Goal: Information Seeking & Learning: Learn about a topic

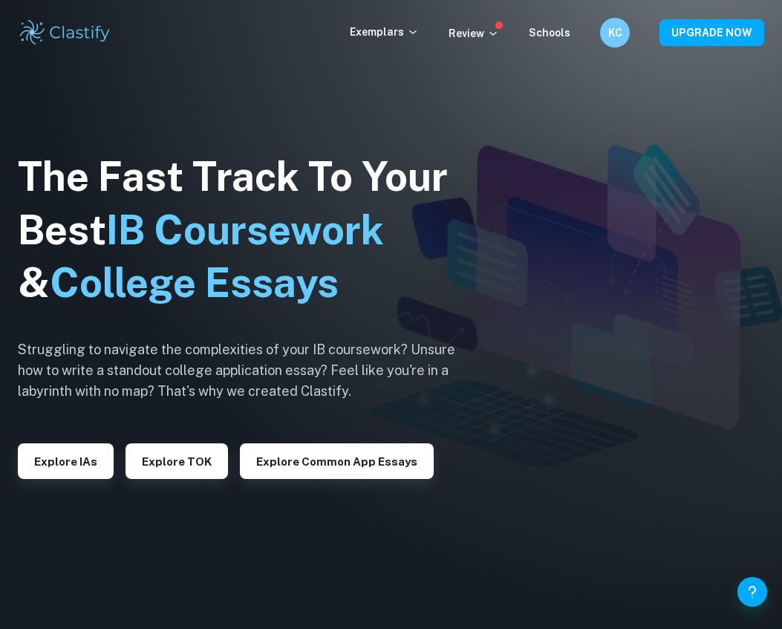
click at [65, 471] on button "Explore IAs" at bounding box center [66, 461] width 96 height 36
click at [345, 477] on button "Explore Common App essays" at bounding box center [337, 461] width 194 height 36
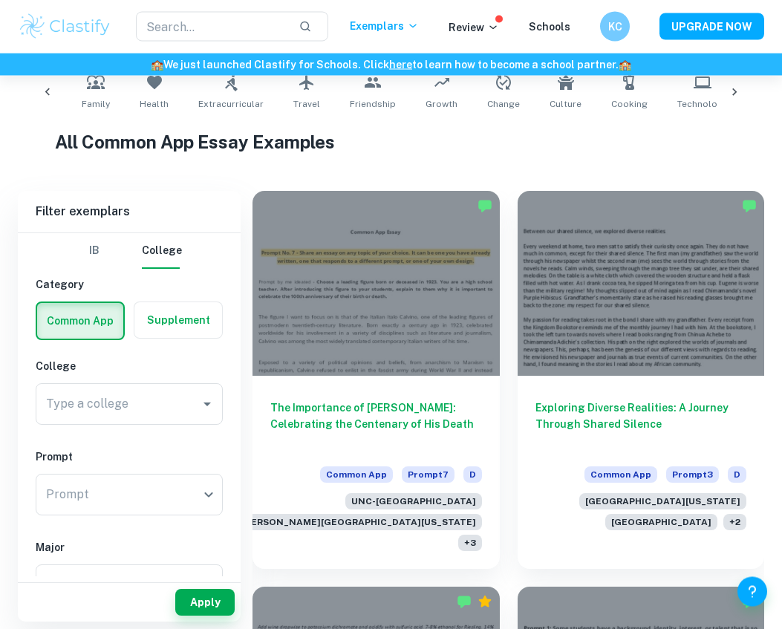
scroll to position [0, 175]
click at [200, 399] on icon "Open" at bounding box center [207, 405] width 18 height 18
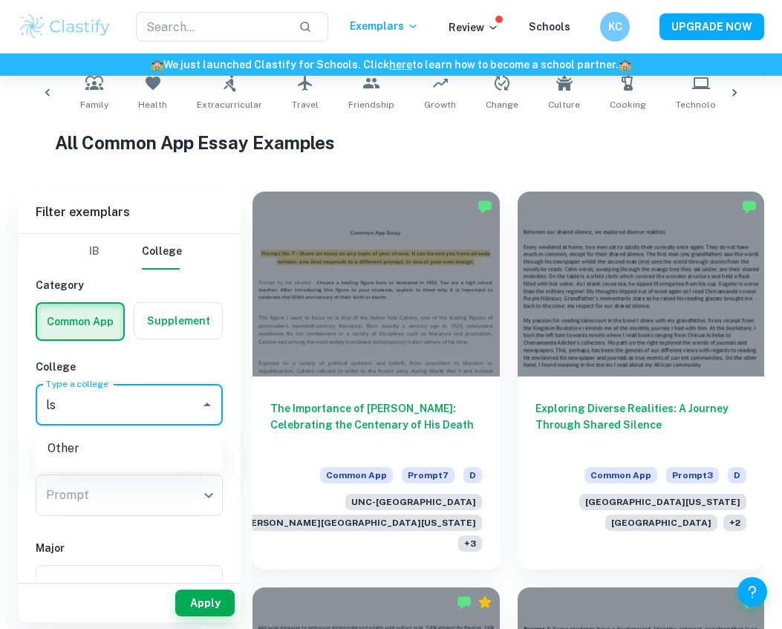
type input "l"
click at [151, 457] on li "[GEOGRAPHIC_DATA]" at bounding box center [129, 444] width 187 height 27
type input "[GEOGRAPHIC_DATA]"
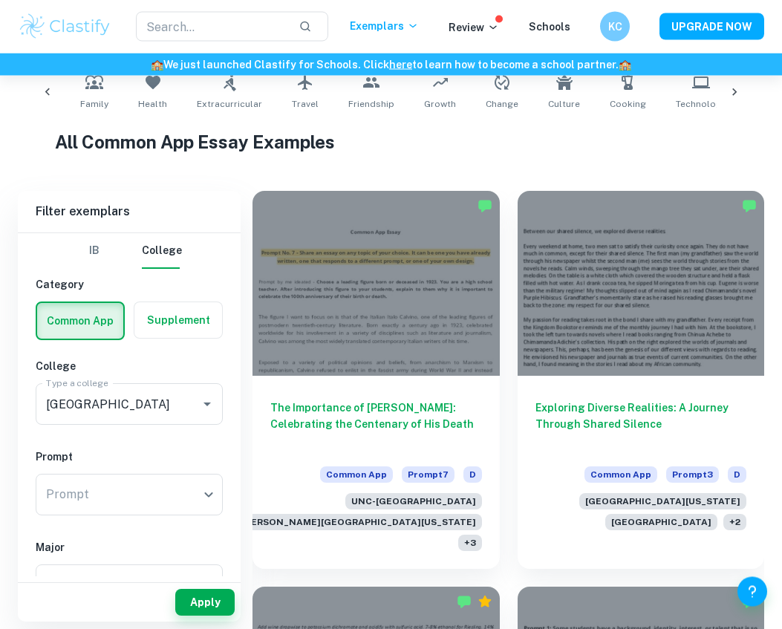
click at [149, 396] on body "We value your privacy We use cookies to enhance your browsing experience, serve…" at bounding box center [391, 81] width 782 height 629
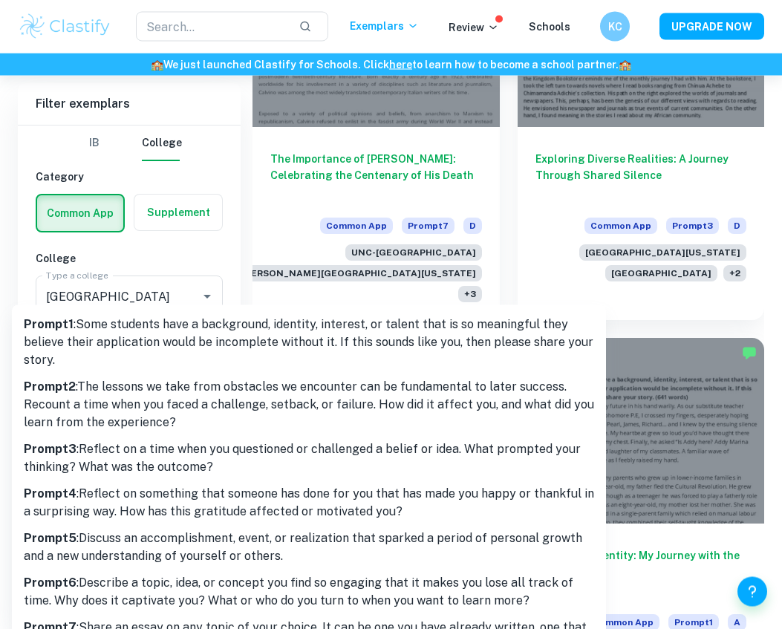
scroll to position [558, 0]
click at [366, 590] on p "Prompt 6 : Describe a topic, idea, or concept you find so engaging that it make…" at bounding box center [309, 592] width 570 height 36
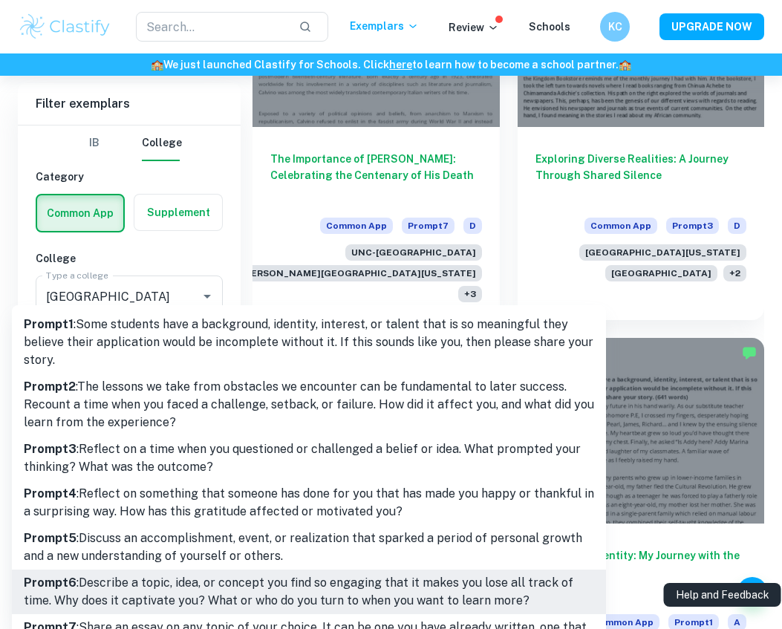
click at [365, 544] on p "Prompt 5 : Discuss an accomplishment, event, or realization that sparked a peri…" at bounding box center [309, 547] width 570 height 36
type input "5"
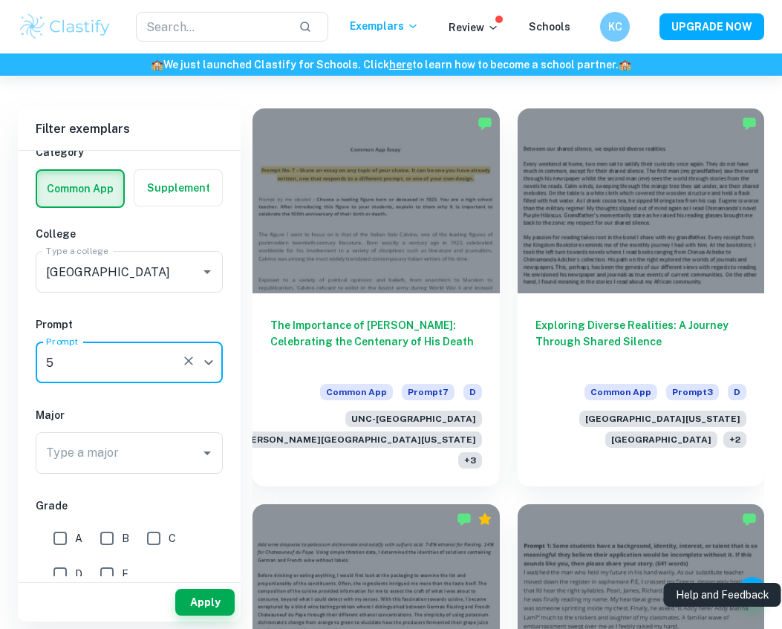
scroll to position [71, 0]
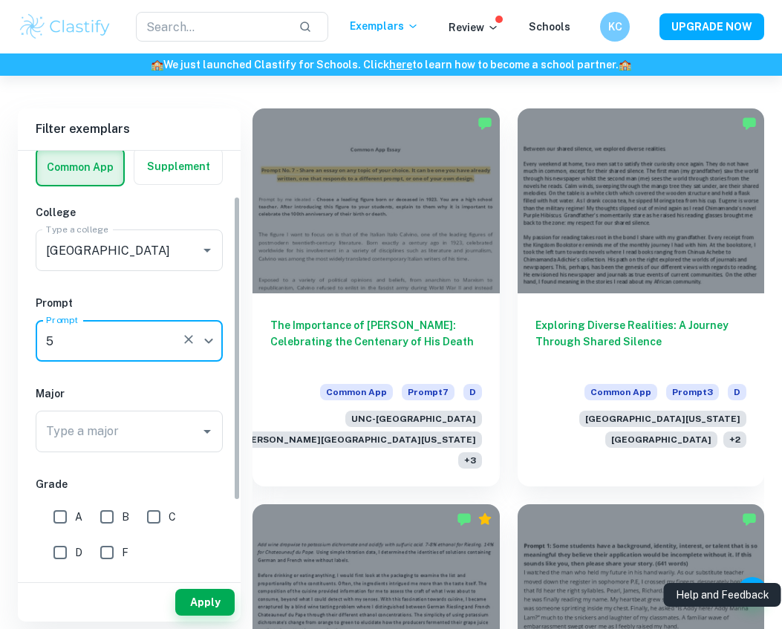
click at [186, 425] on input "Type a major" at bounding box center [117, 431] width 151 height 28
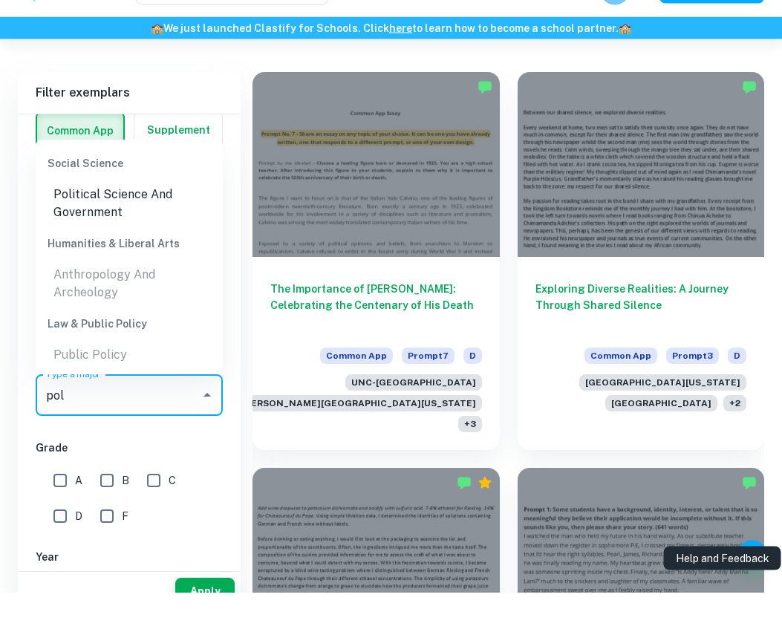
scroll to position [409, 0]
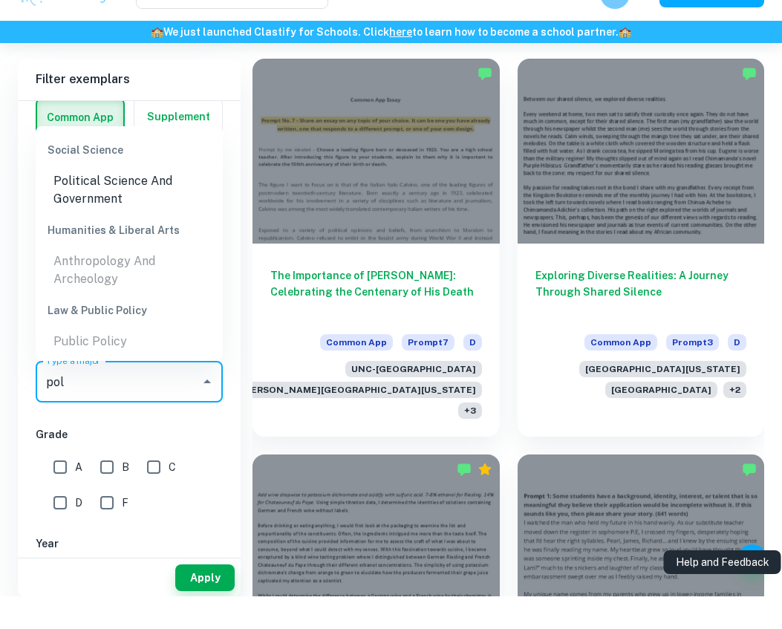
click at [78, 200] on li "Political Science And Government" at bounding box center [129, 222] width 187 height 45
type input "Political Science And Government"
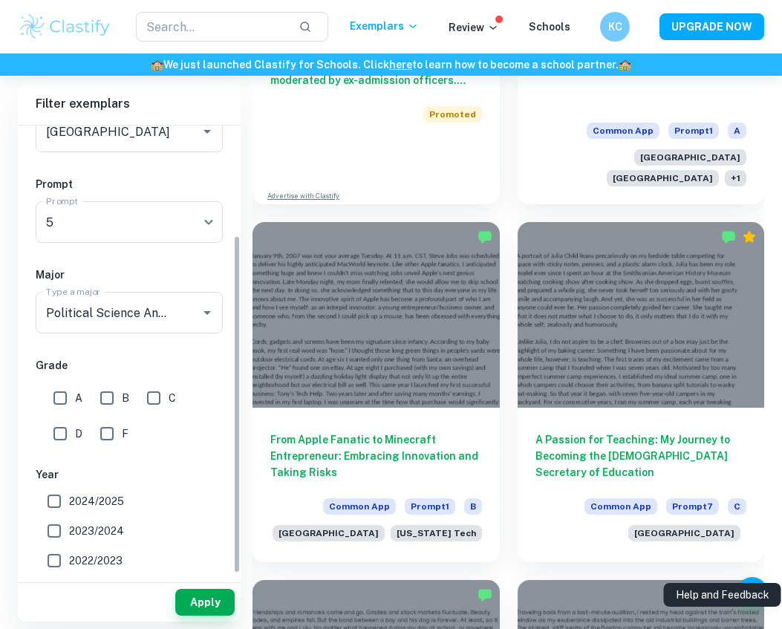
scroll to position [167, 0]
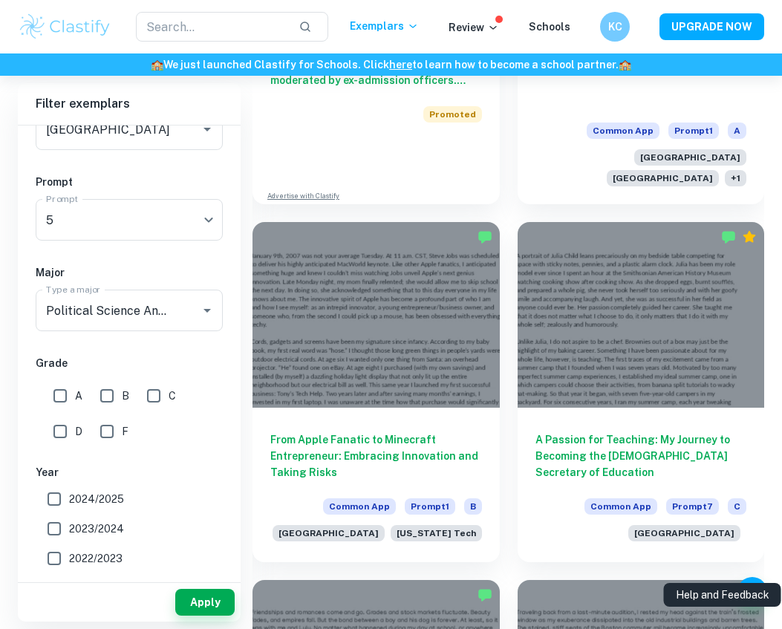
click at [74, 393] on input "A" at bounding box center [60, 396] width 30 height 30
checkbox input "true"
click at [104, 391] on input "B" at bounding box center [107, 396] width 30 height 30
checkbox input "true"
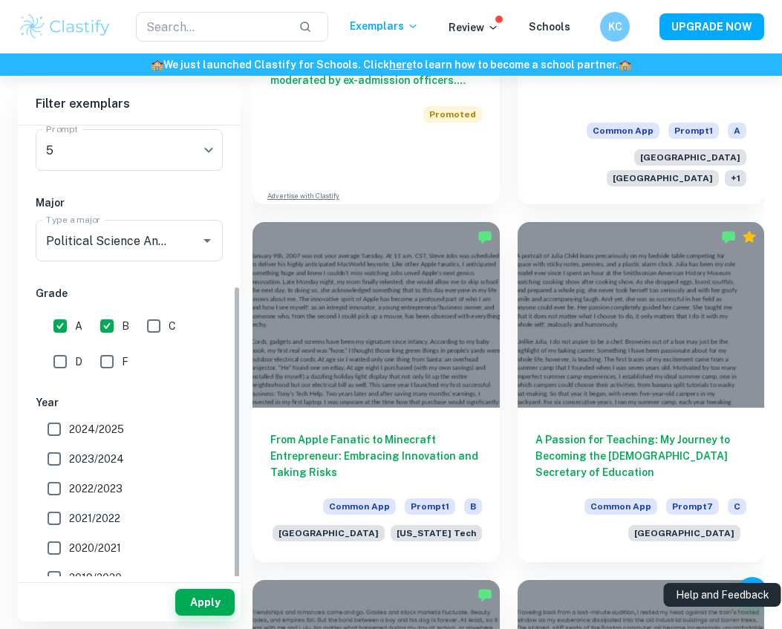
scroll to position [235, 0]
click at [158, 425] on label "2024/2025" at bounding box center [125, 431] width 172 height 30
click at [69, 425] on input "2024/2025" at bounding box center [54, 431] width 30 height 30
checkbox input "true"
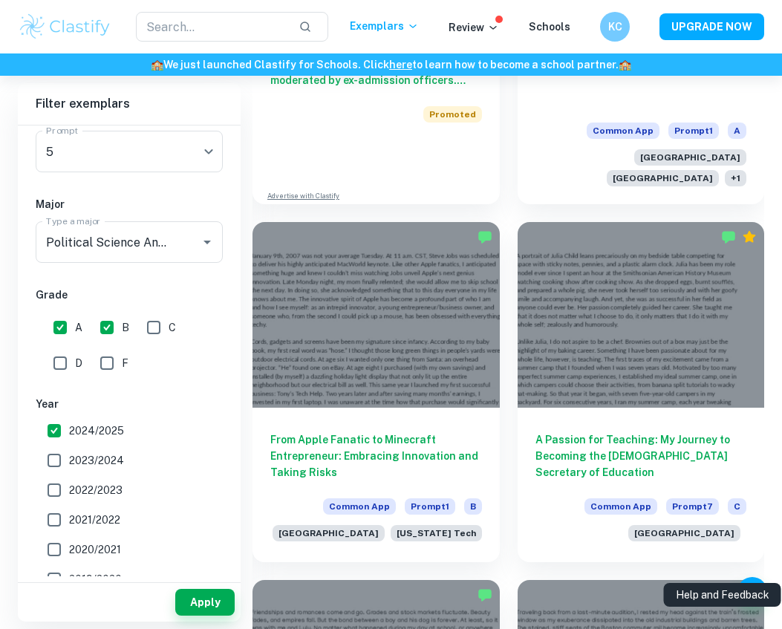
click at [226, 616] on button "Apply" at bounding box center [204, 602] width 59 height 27
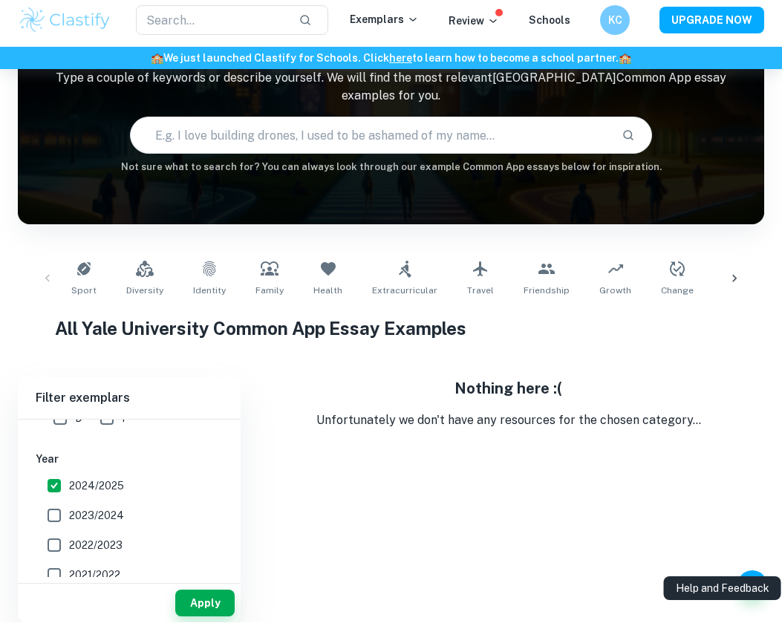
scroll to position [110, 0]
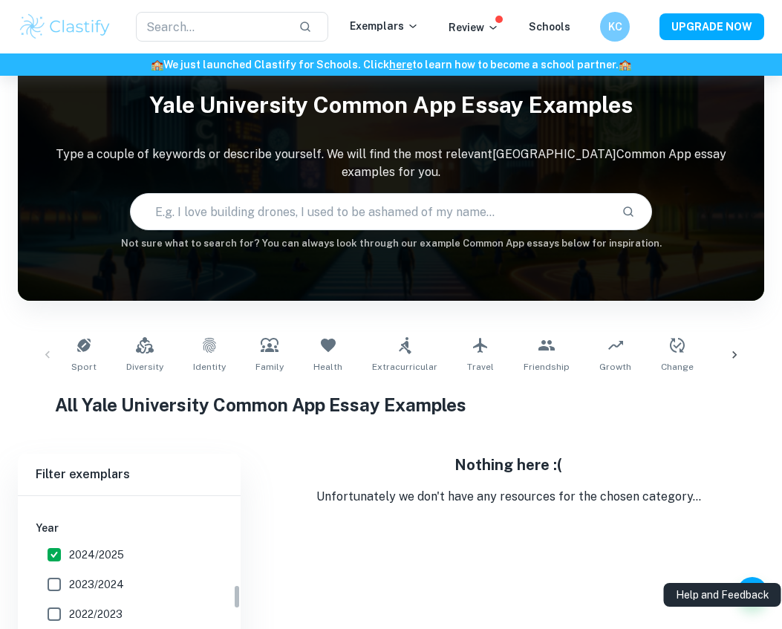
click at [109, 554] on span "2024/2025" at bounding box center [96, 554] width 55 height 16
click at [69, 554] on input "2024/2025" at bounding box center [54, 555] width 30 height 30
checkbox input "false"
click at [94, 556] on input "B" at bounding box center [107, 551] width 30 height 30
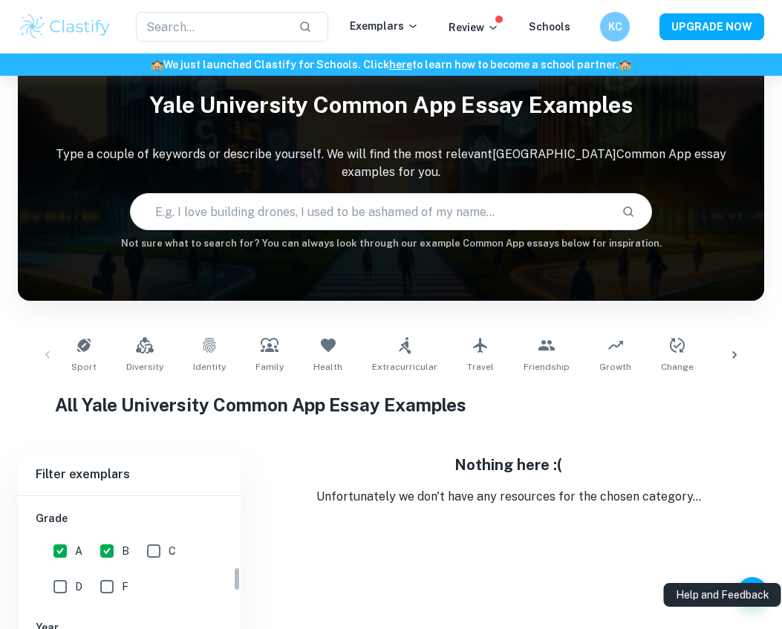
checkbox input "false"
click at [55, 544] on input "A" at bounding box center [60, 551] width 30 height 30
checkbox input "false"
click at [212, 555] on div "5 5 Prompt" at bounding box center [129, 562] width 187 height 42
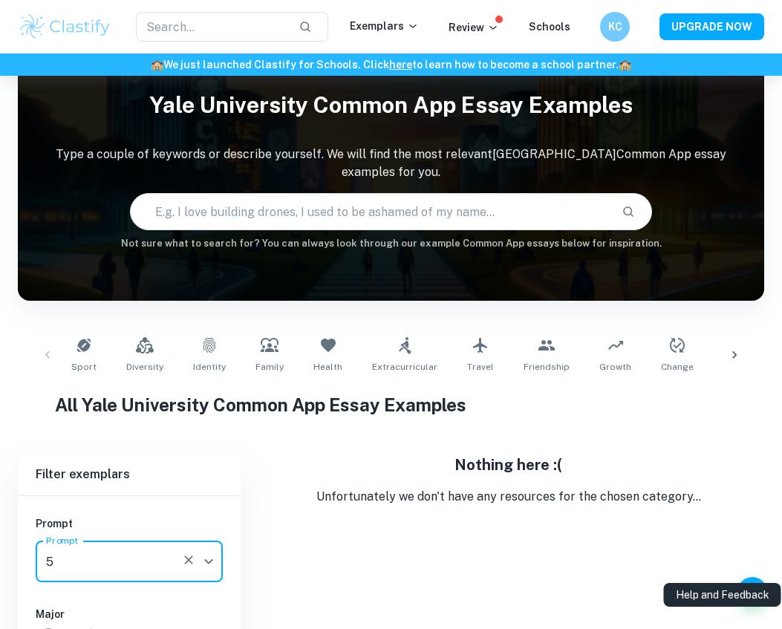
click at [211, 555] on div "5 5 Prompt" at bounding box center [129, 562] width 187 height 42
click at [194, 561] on icon "button" at bounding box center [188, 559] width 15 height 15
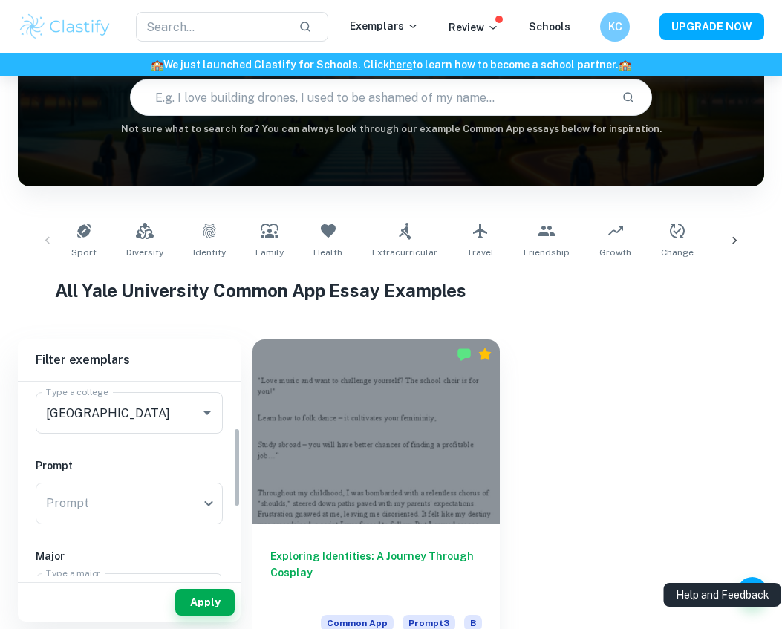
click at [190, 413] on div at bounding box center [196, 412] width 39 height 21
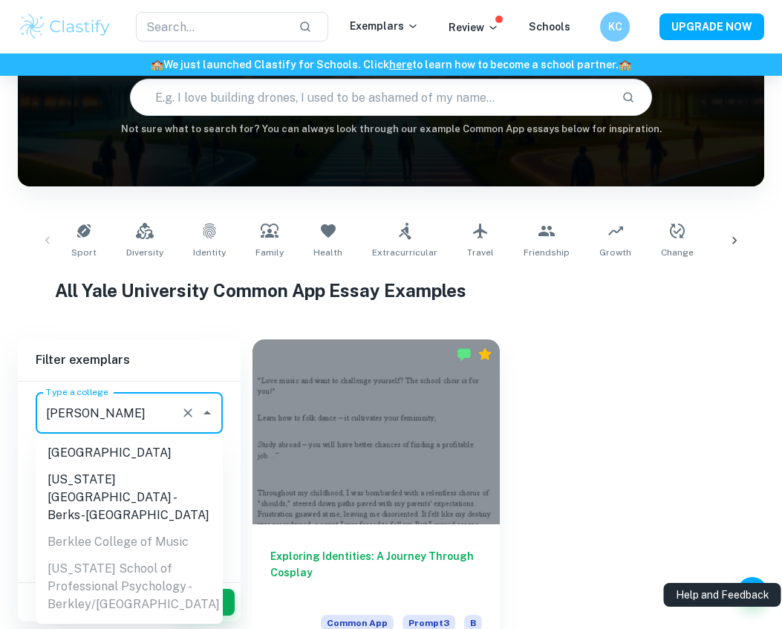
click at [187, 458] on li "[GEOGRAPHIC_DATA]" at bounding box center [129, 453] width 187 height 27
type input "[GEOGRAPHIC_DATA]"
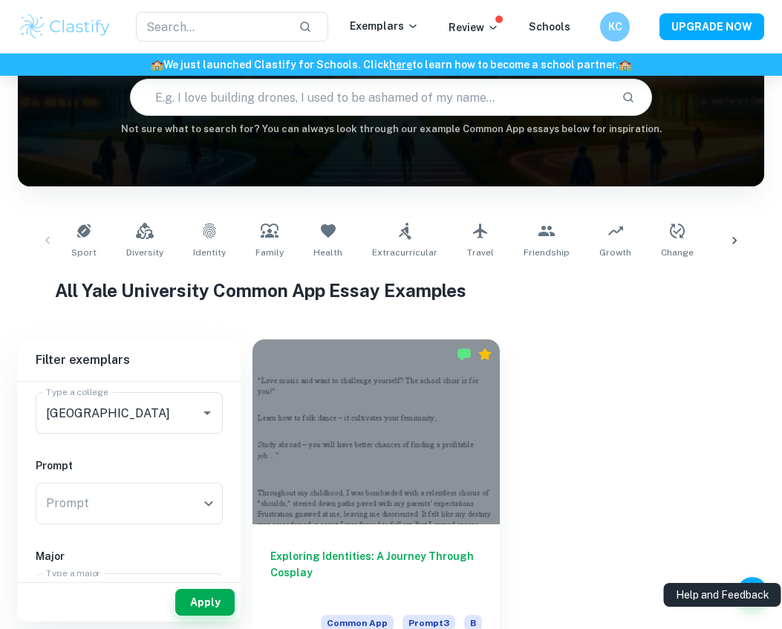
click at [213, 616] on button "Apply" at bounding box center [204, 602] width 59 height 27
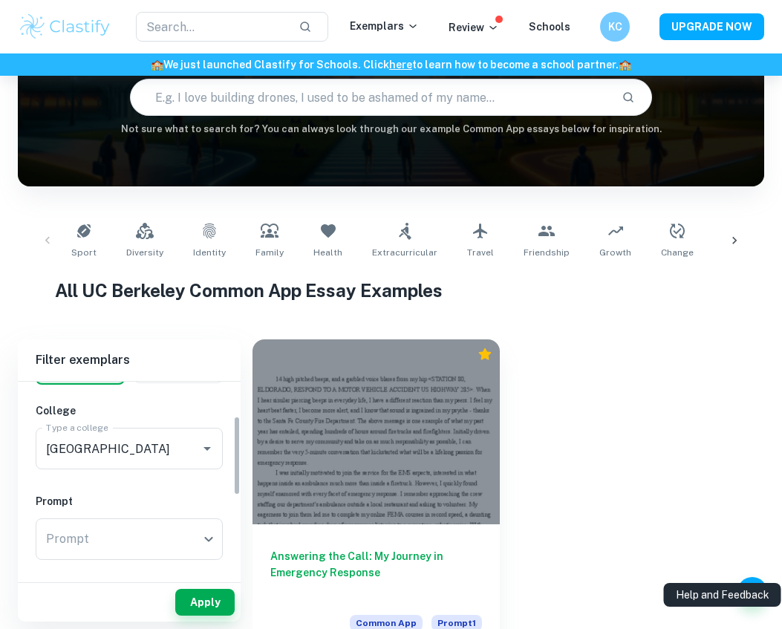
click at [189, 455] on div at bounding box center [196, 448] width 39 height 21
click at [200, 440] on icon "Open" at bounding box center [207, 449] width 18 height 18
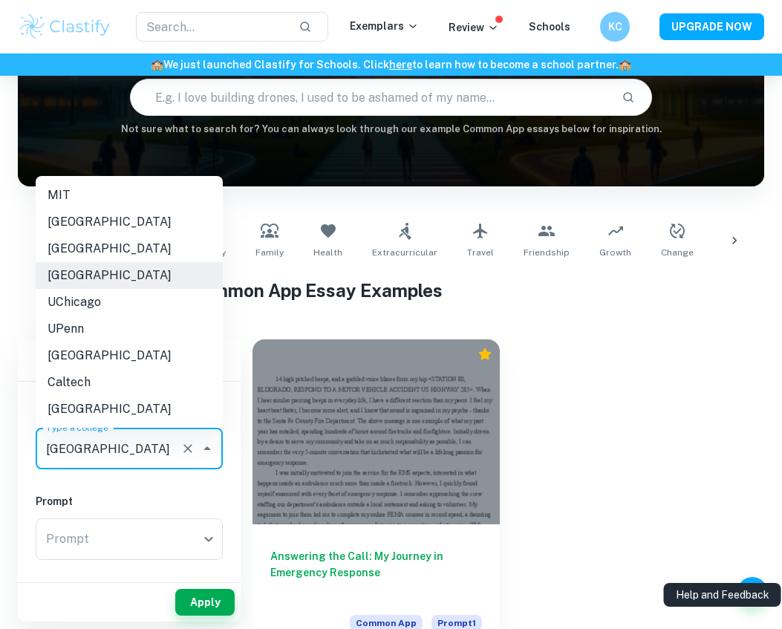
click at [191, 443] on icon "Clear" at bounding box center [187, 448] width 15 height 15
click at [774, 628] on div "Home Common App [GEOGRAPHIC_DATA] App Essay Examples Type a couple of keywords …" at bounding box center [391, 295] width 782 height 761
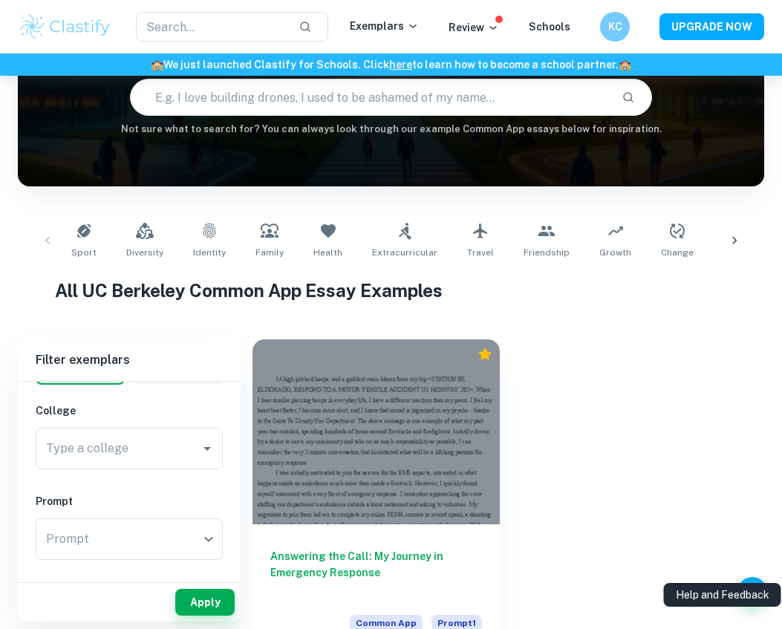
click at [192, 452] on input "Type a college" at bounding box center [117, 448] width 151 height 28
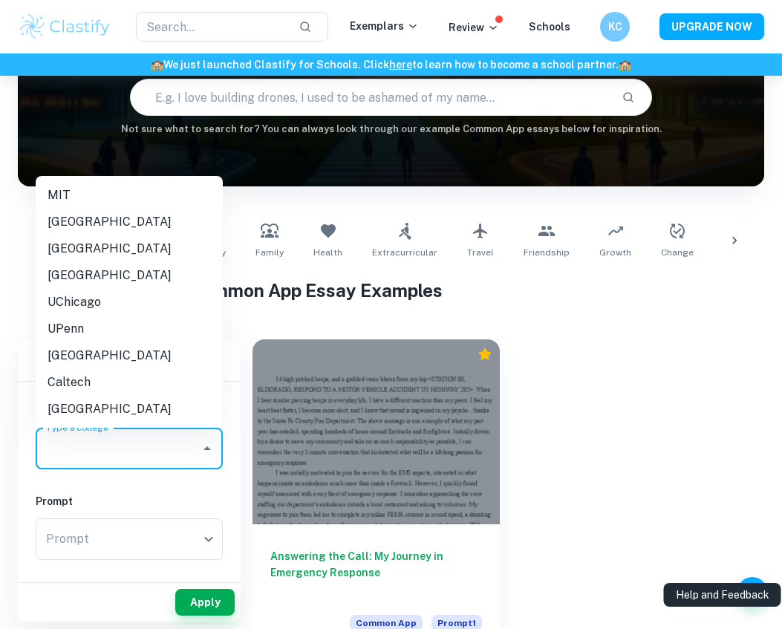
click at [170, 342] on li "[GEOGRAPHIC_DATA]" at bounding box center [129, 355] width 187 height 27
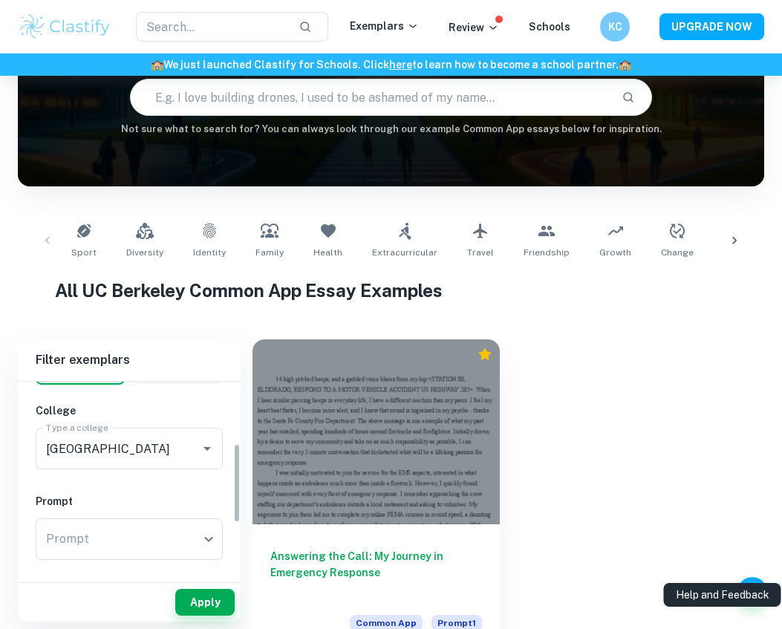
scroll to position [194, 0]
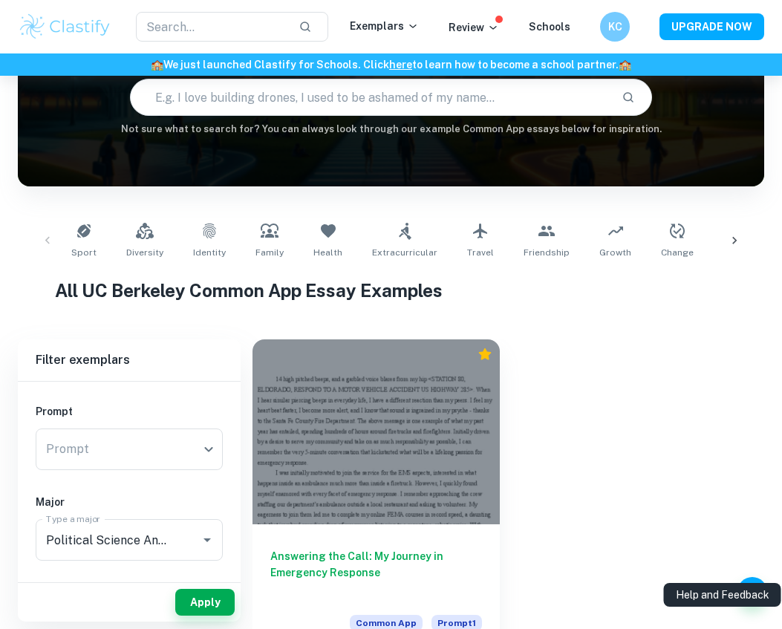
click at [210, 616] on button "Apply" at bounding box center [204, 602] width 59 height 27
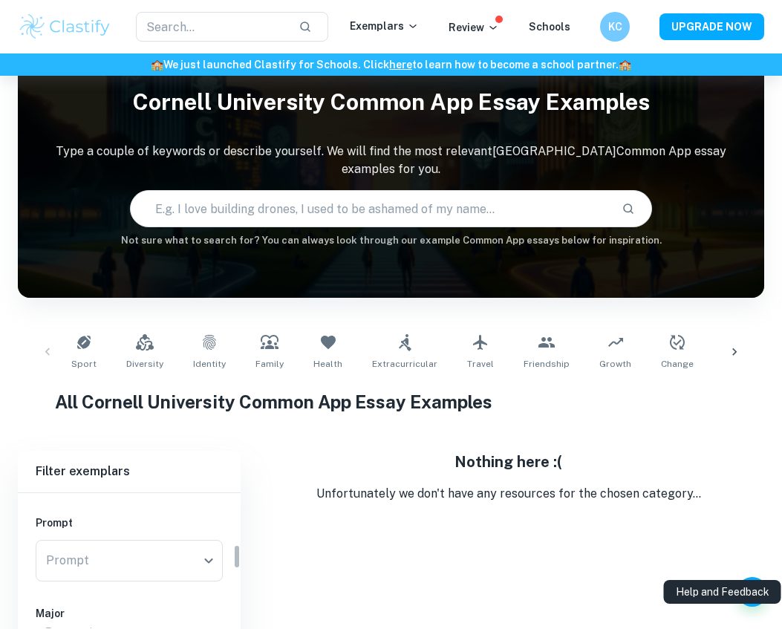
scroll to position [47, 0]
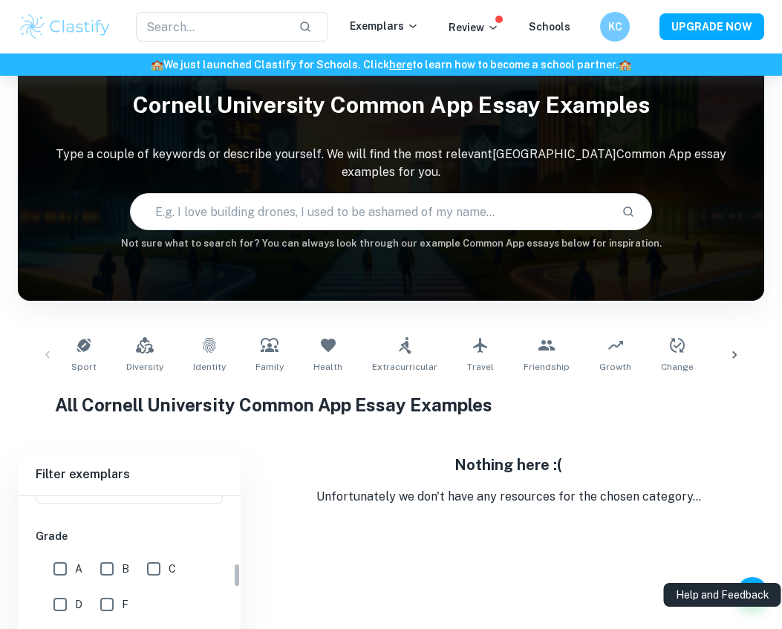
click at [231, 389] on div "Sport Diversity Identity Family Health Extracurricular Travel Friendship Growth…" at bounding box center [391, 355] width 746 height 73
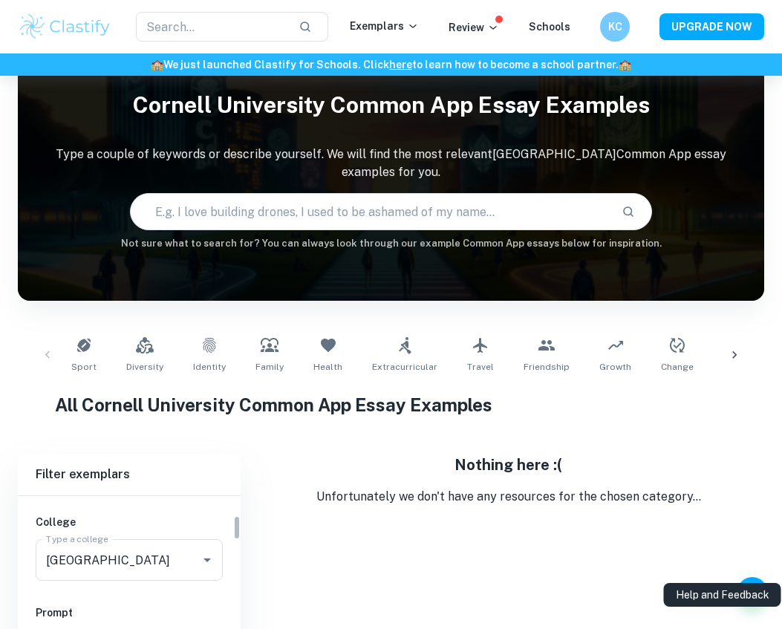
click at [172, 560] on input "[GEOGRAPHIC_DATA]" at bounding box center [108, 560] width 132 height 28
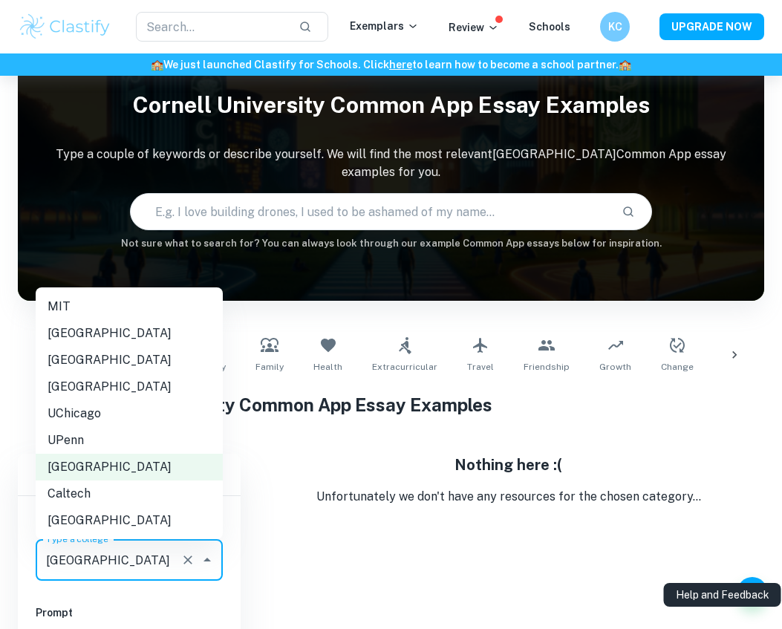
click at [166, 507] on li "[GEOGRAPHIC_DATA]" at bounding box center [129, 520] width 187 height 27
type input "[GEOGRAPHIC_DATA]"
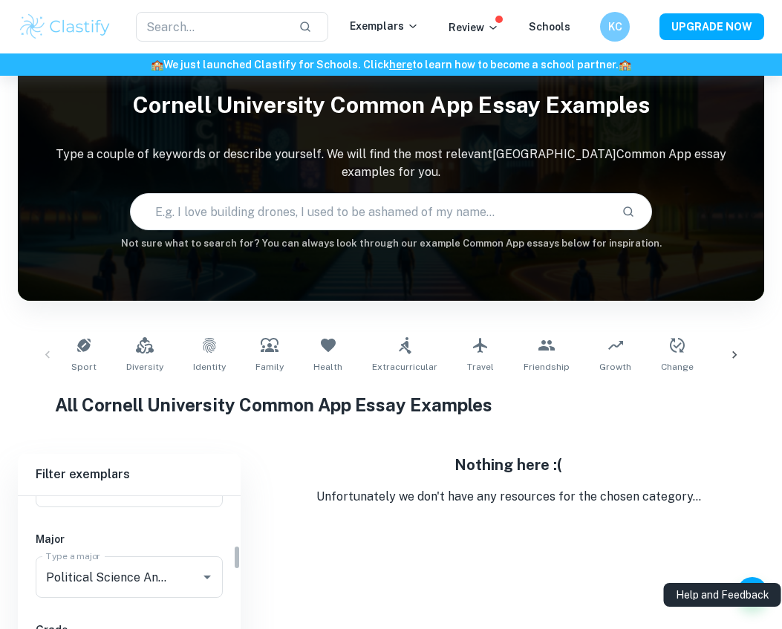
scroll to position [274, 0]
click at [173, 570] on input "Political Science And Government" at bounding box center [108, 574] width 132 height 28
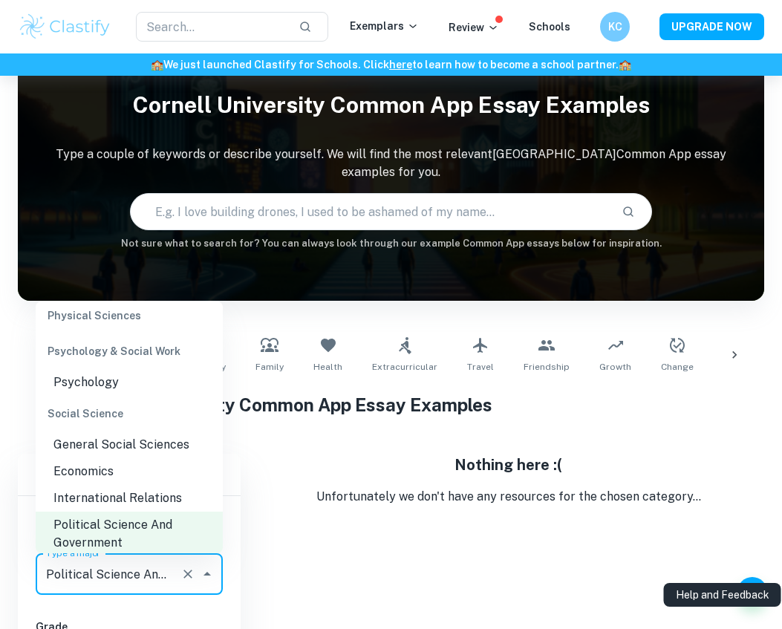
scroll to position [2078, 0]
click at [186, 484] on li "International Relations" at bounding box center [129, 497] width 187 height 27
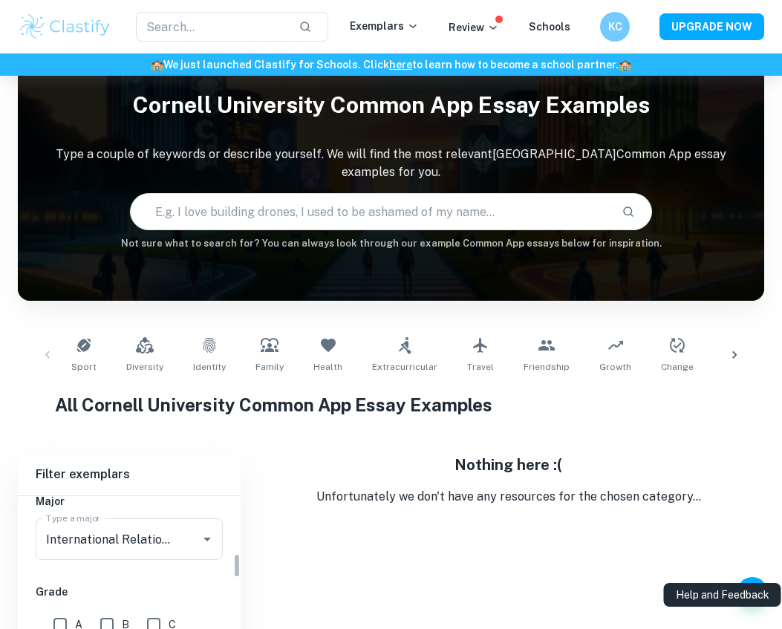
scroll to position [310, 0]
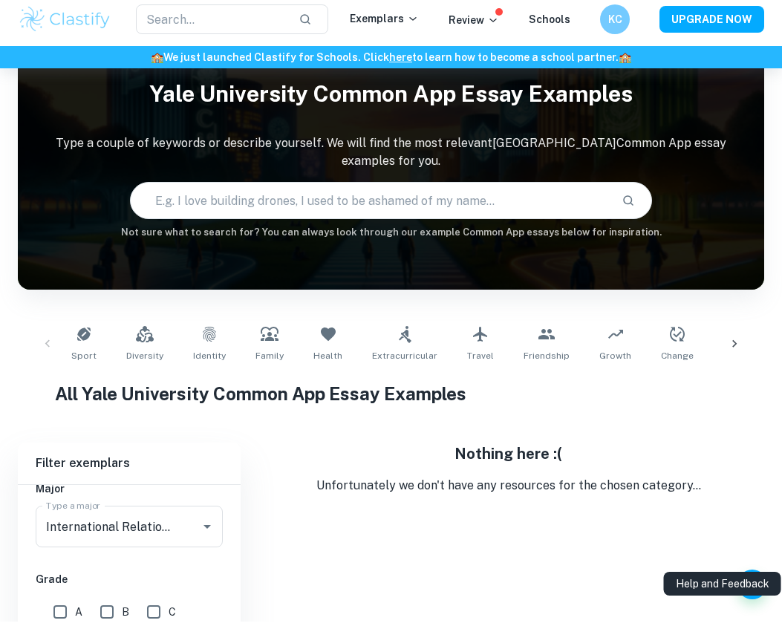
scroll to position [47, 0]
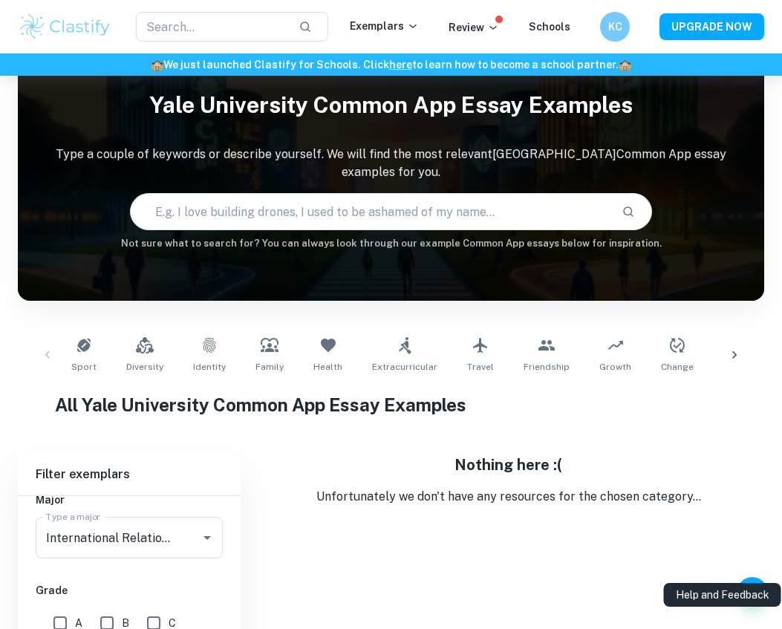
click at [203, 552] on div "International Relations Type a major" at bounding box center [129, 538] width 187 height 42
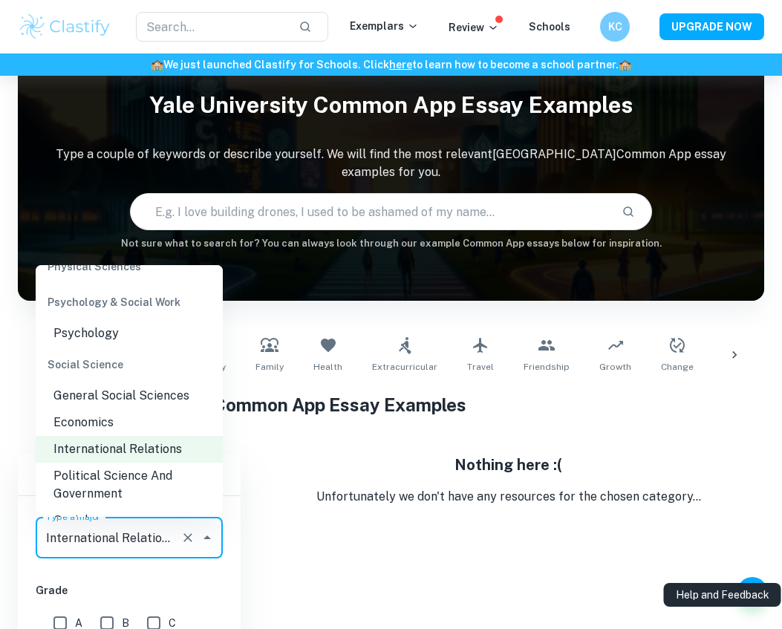
scroll to position [2047, 0]
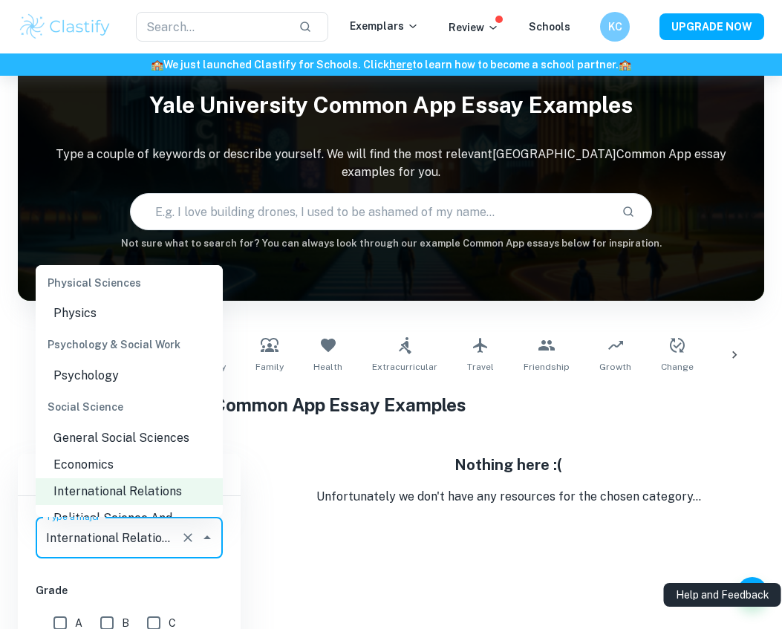
click at [196, 425] on li "General Social Sciences" at bounding box center [129, 438] width 187 height 27
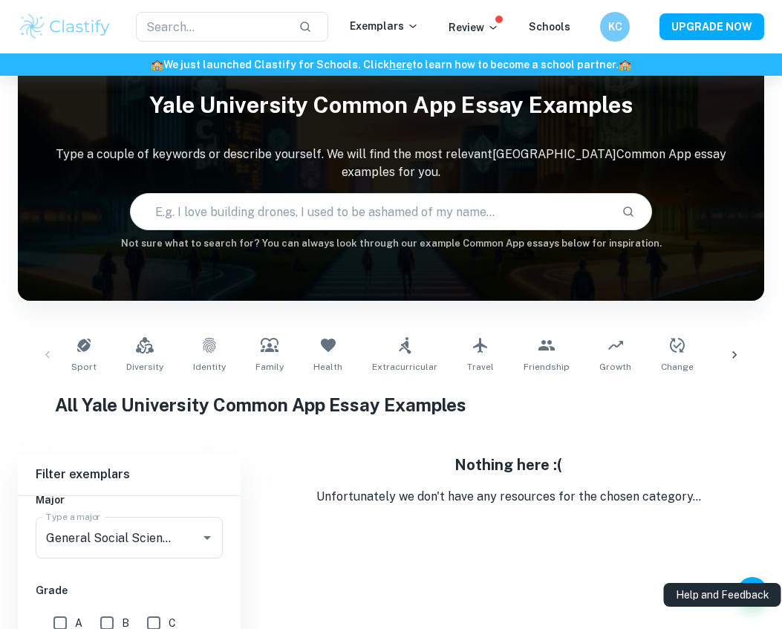
click at [212, 513] on div "Major Type a major General Social Sciences Type a major" at bounding box center [129, 528] width 187 height 73
click at [212, 530] on icon "Open" at bounding box center [207, 538] width 18 height 18
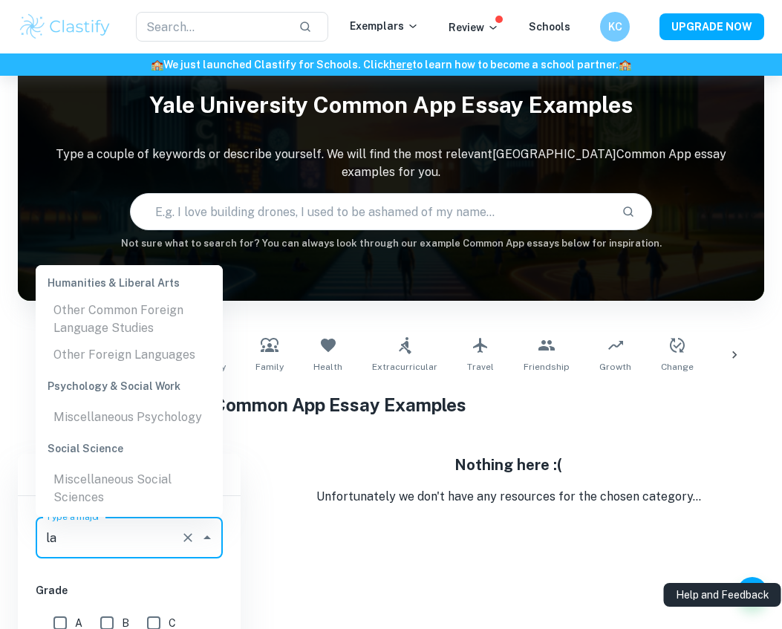
scroll to position [0, 0]
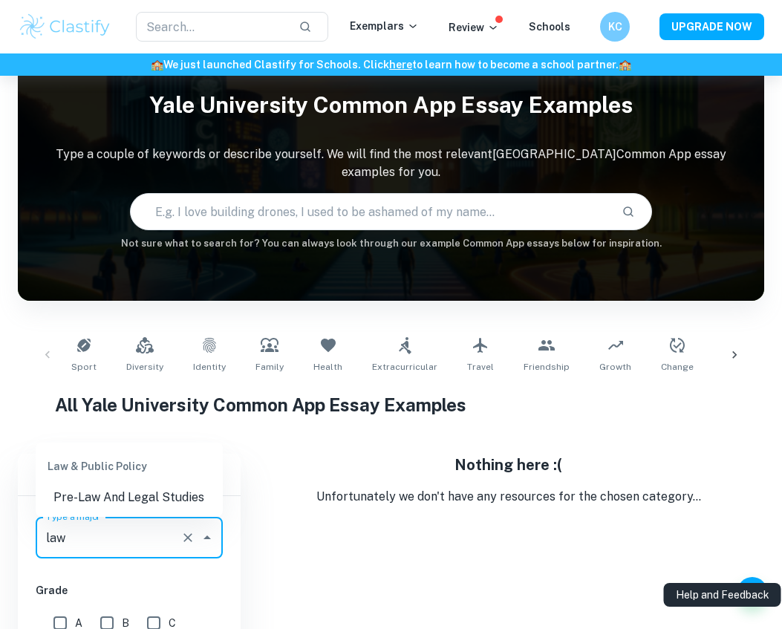
click at [198, 500] on li "Pre-Law And Legal Studies" at bounding box center [129, 497] width 187 height 27
type input "Pre-Law And Legal Studies"
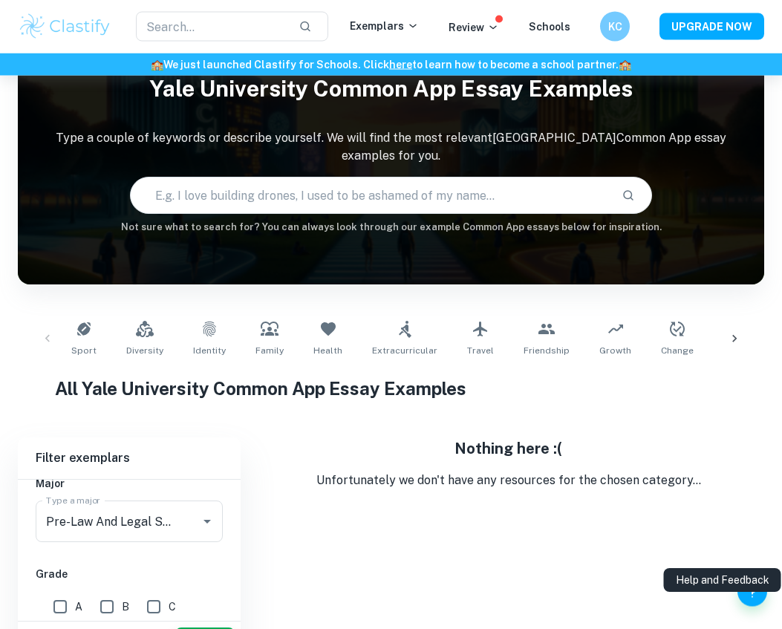
scroll to position [47, 0]
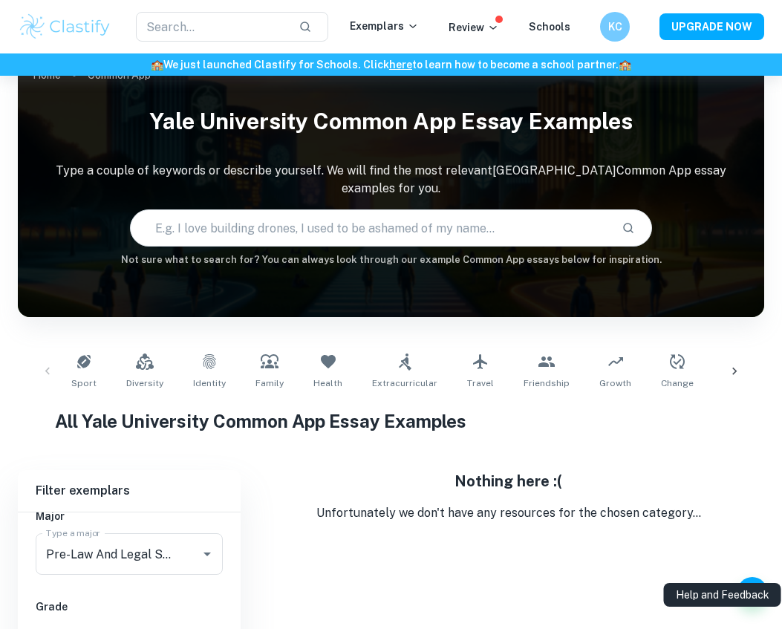
scroll to position [1, 0]
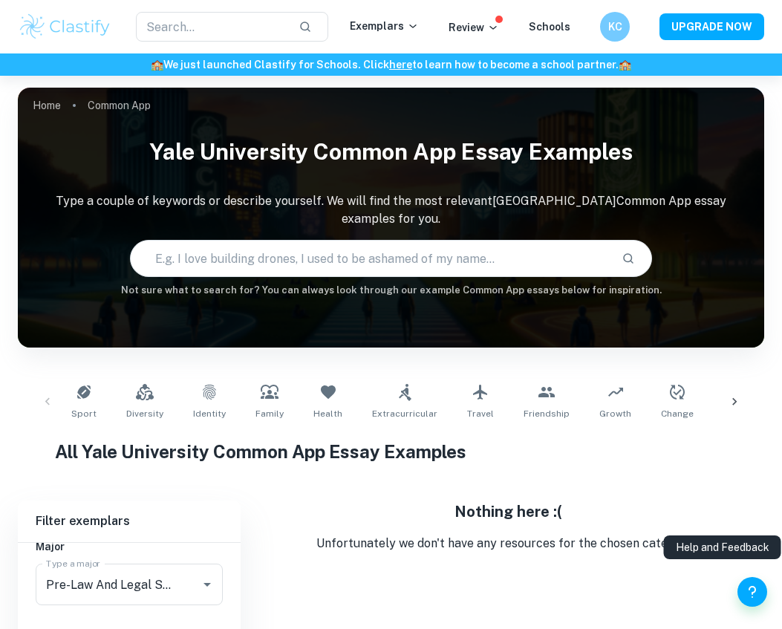
click at [405, 22] on p "Exemplars" at bounding box center [384, 26] width 69 height 16
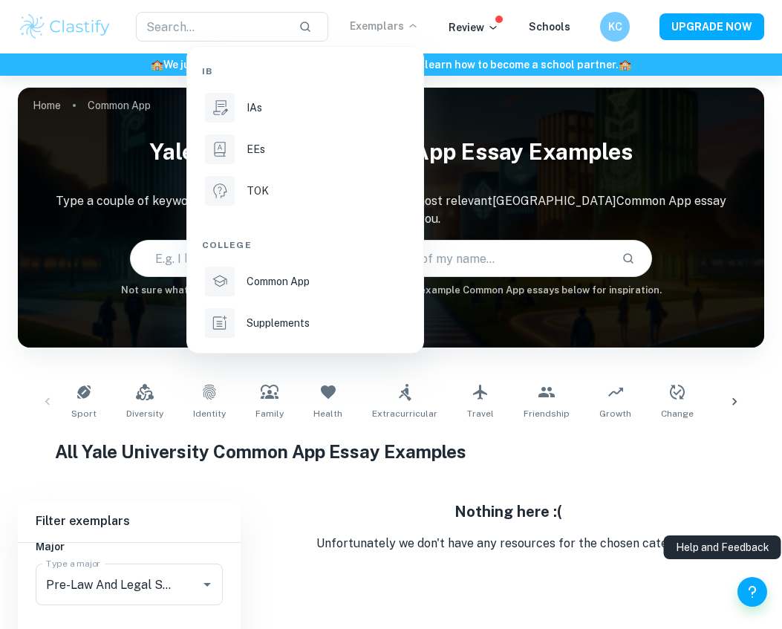
click at [351, 99] on li "IAs" at bounding box center [305, 108] width 206 height 36
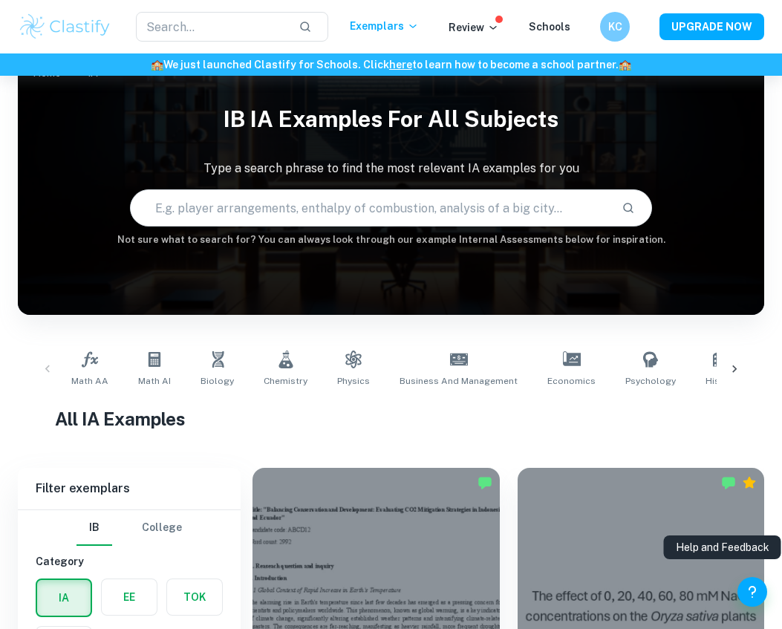
click at [410, 32] on p "Exemplars" at bounding box center [384, 26] width 69 height 16
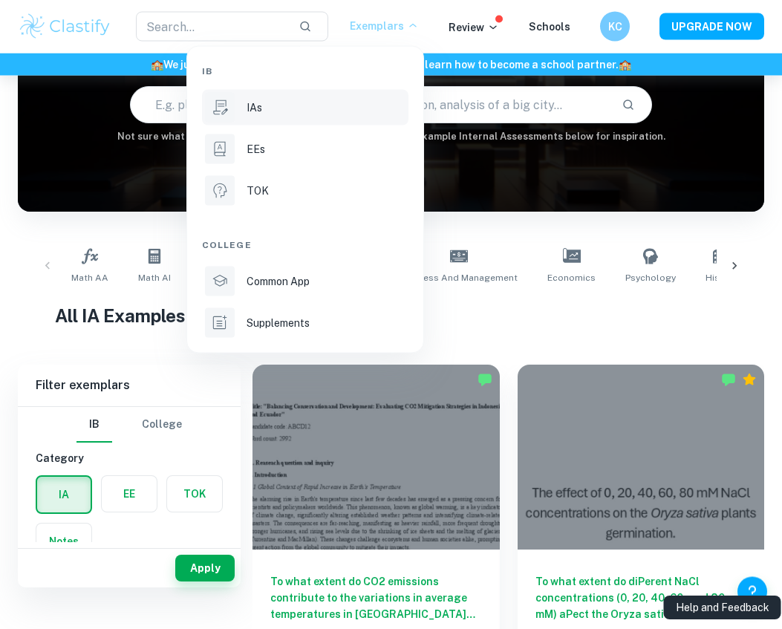
scroll to position [158, 0]
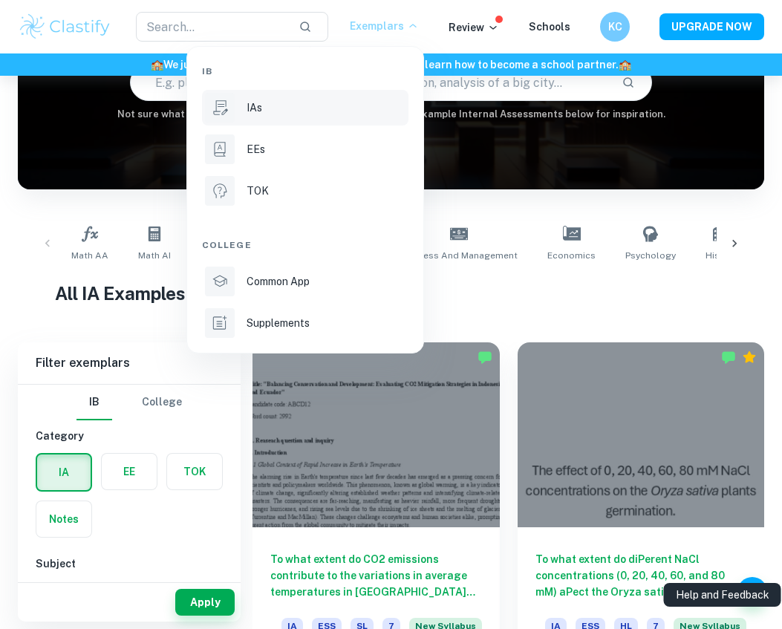
click at [223, 379] on div at bounding box center [391, 314] width 782 height 629
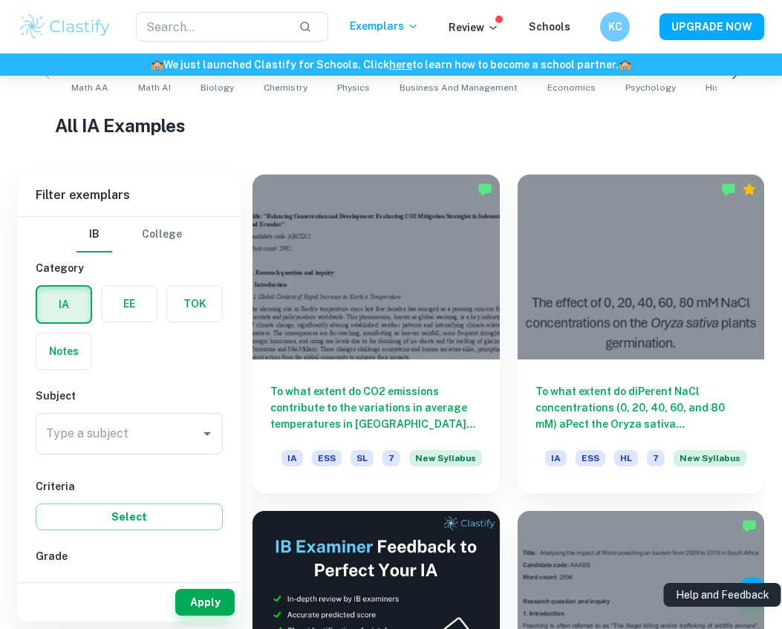
click at [189, 438] on input "Type a subject" at bounding box center [117, 434] width 151 height 28
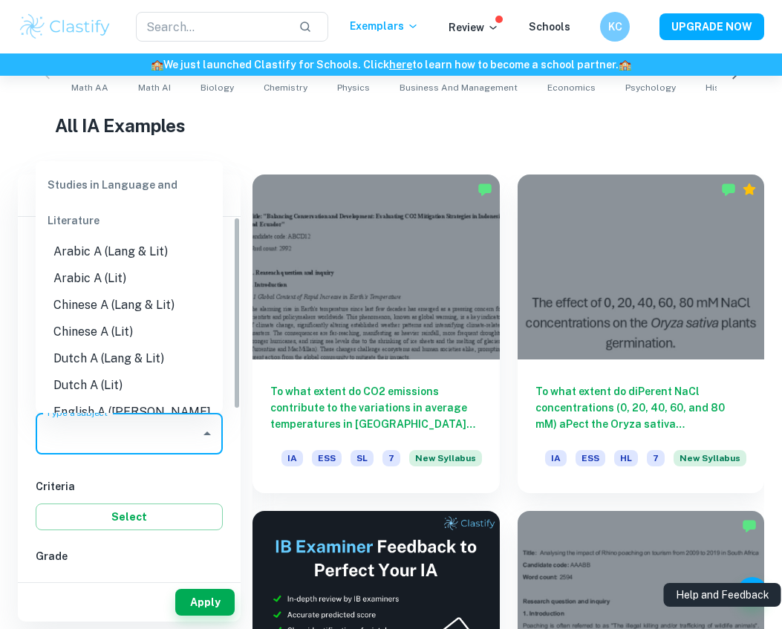
scroll to position [325, 0]
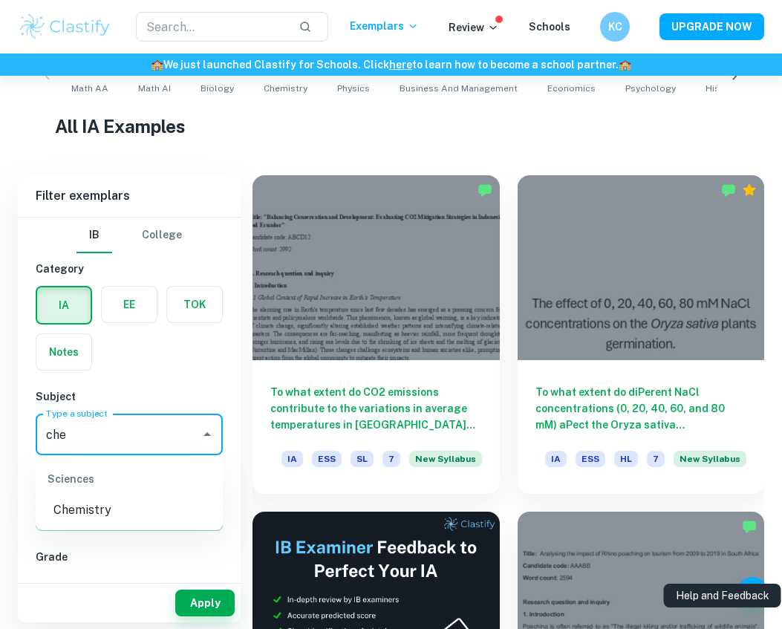
click at [177, 511] on li "Chemistry" at bounding box center [129, 510] width 187 height 27
type input "Chemistry"
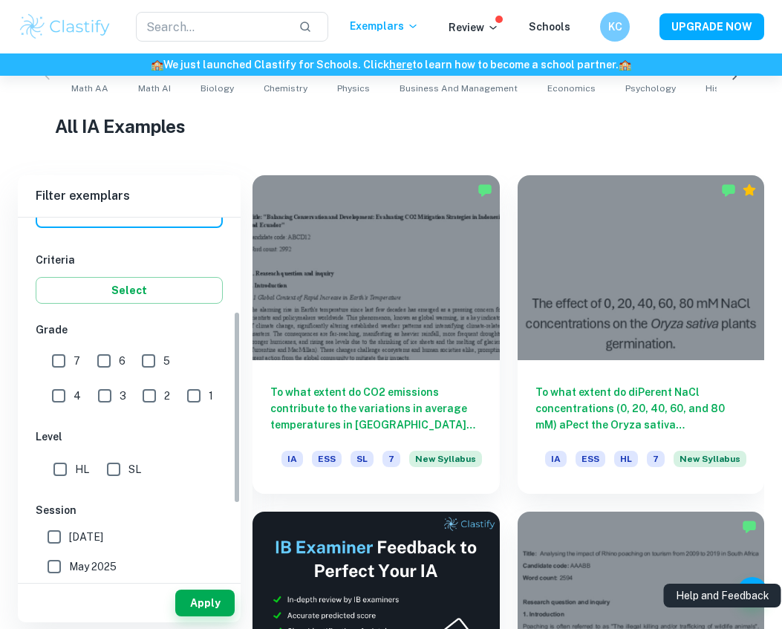
scroll to position [231, 0]
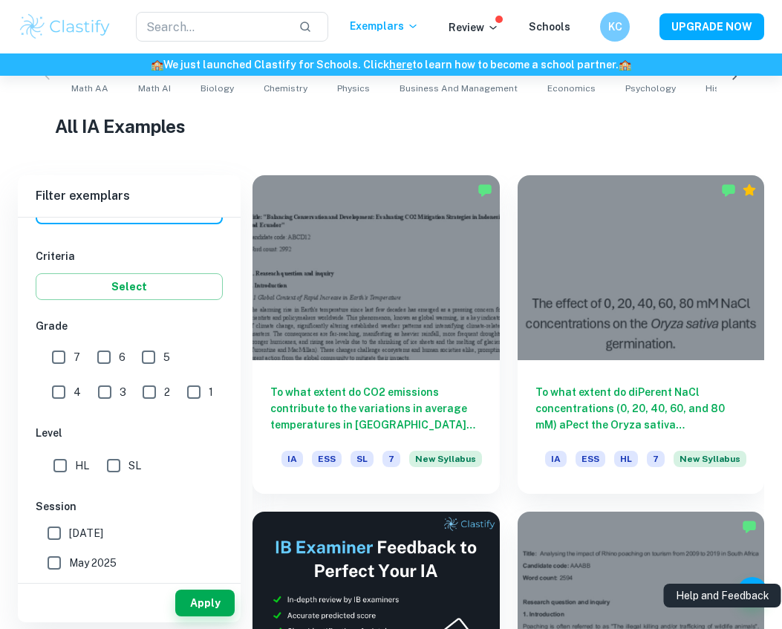
click at [59, 345] on input "7" at bounding box center [59, 357] width 30 height 30
checkbox input "true"
click at [107, 356] on input "6" at bounding box center [104, 357] width 30 height 30
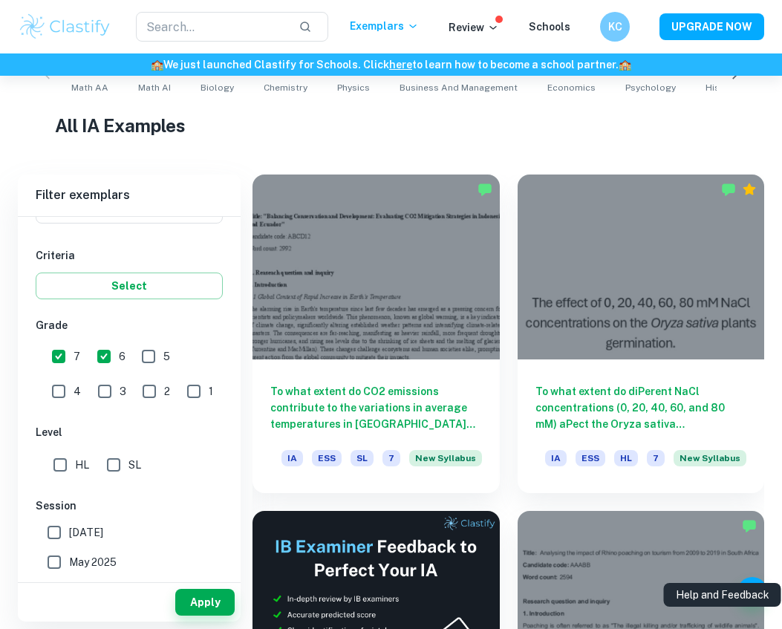
click at [104, 350] on input "6" at bounding box center [104, 357] width 30 height 30
checkbox input "false"
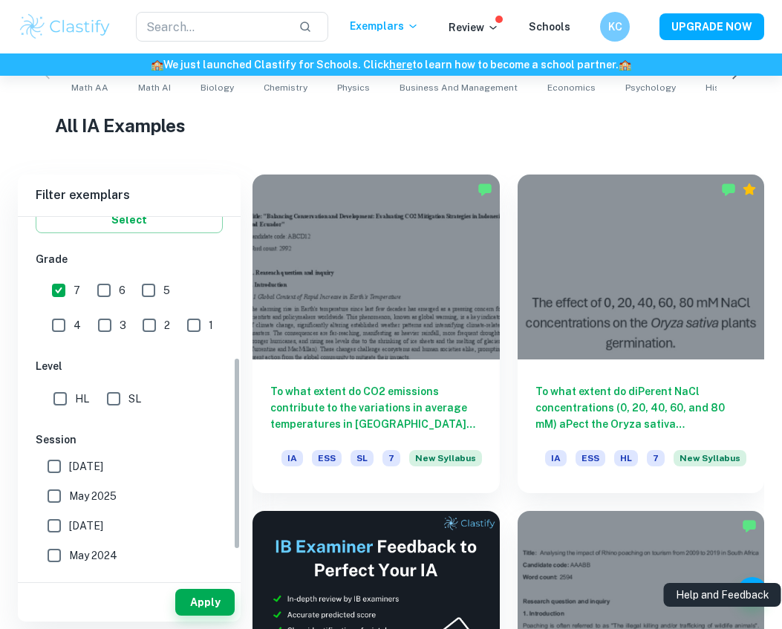
click at [123, 399] on input "SL" at bounding box center [114, 399] width 30 height 30
checkbox input "true"
click at [118, 460] on label "[DATE]" at bounding box center [125, 466] width 172 height 30
click at [69, 460] on input "[DATE]" at bounding box center [54, 466] width 30 height 30
checkbox input "true"
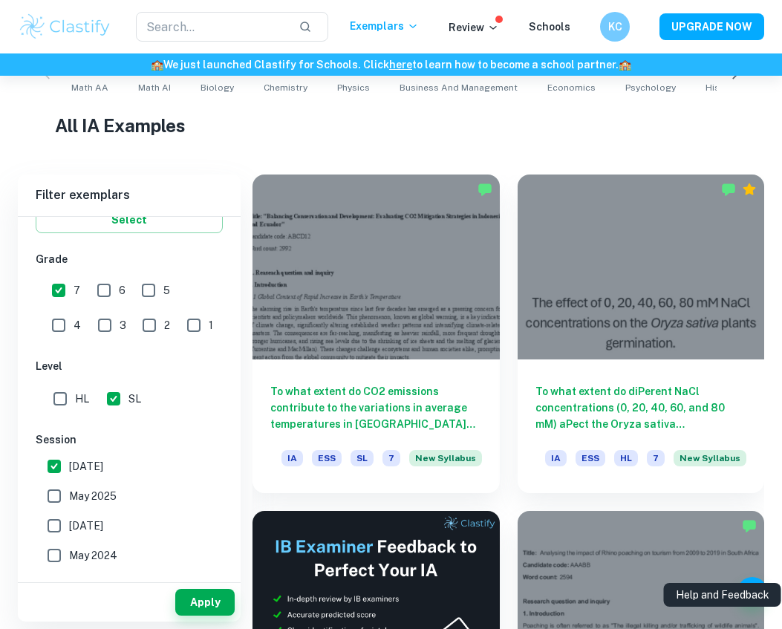
click at [209, 616] on button "Apply" at bounding box center [204, 602] width 59 height 27
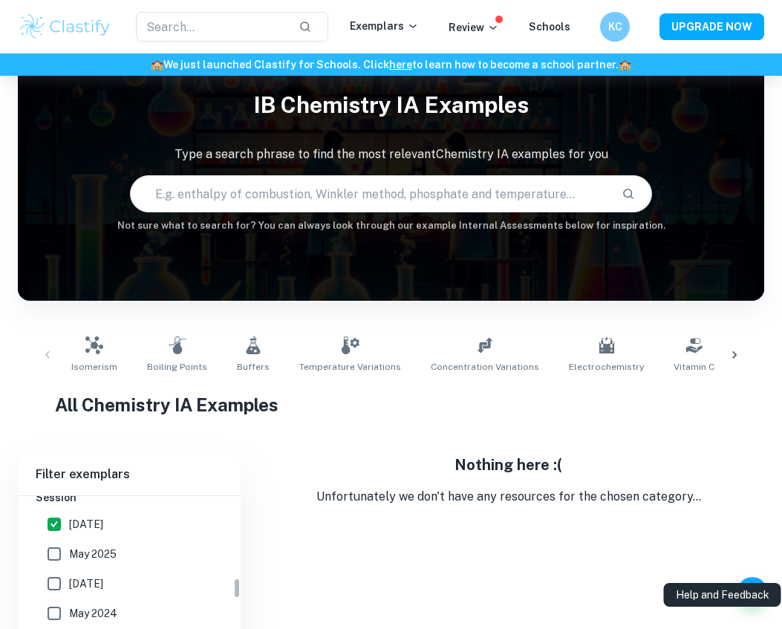
scroll to position [522, 0]
click at [84, 523] on span "[DATE]" at bounding box center [86, 520] width 34 height 16
click at [69, 523] on input "[DATE]" at bounding box center [54, 521] width 30 height 30
checkbox input "false"
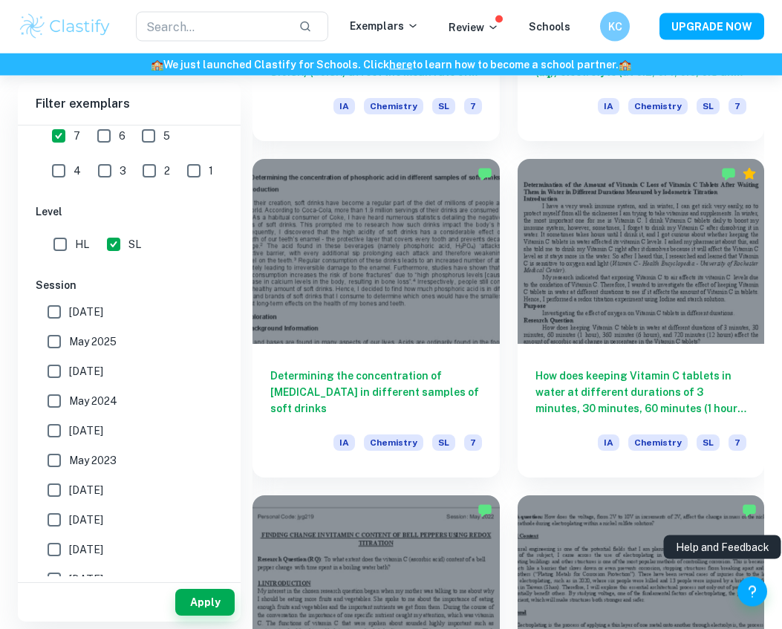
scroll to position [2698, 0]
click at [301, 368] on h6 "Determining the concentration of [MEDICAL_DATA] in different samples of soft dr…" at bounding box center [376, 392] width 212 height 49
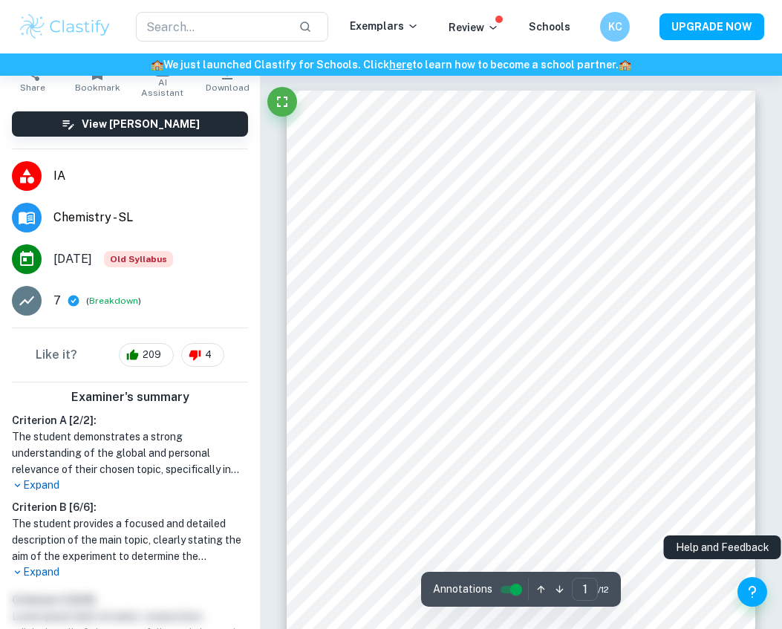
scroll to position [111, 0]
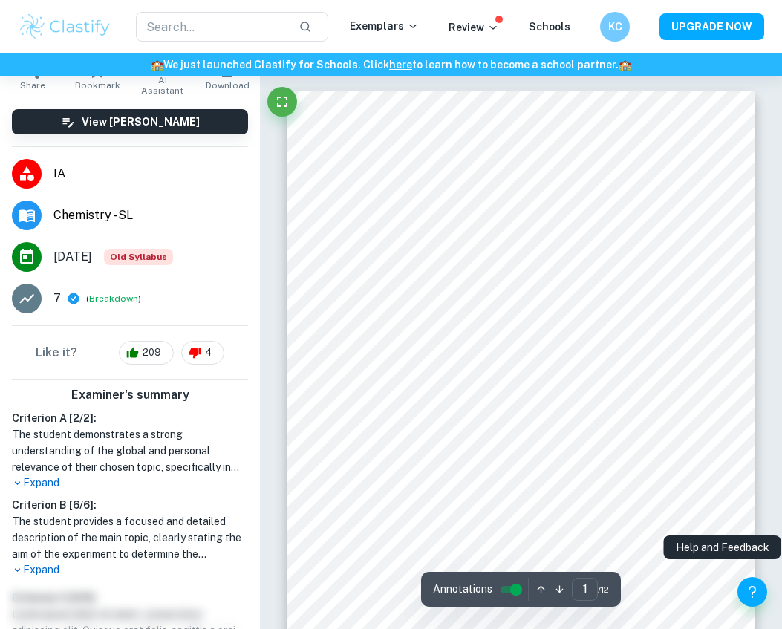
click at [42, 480] on p "Expand" at bounding box center [130, 483] width 236 height 16
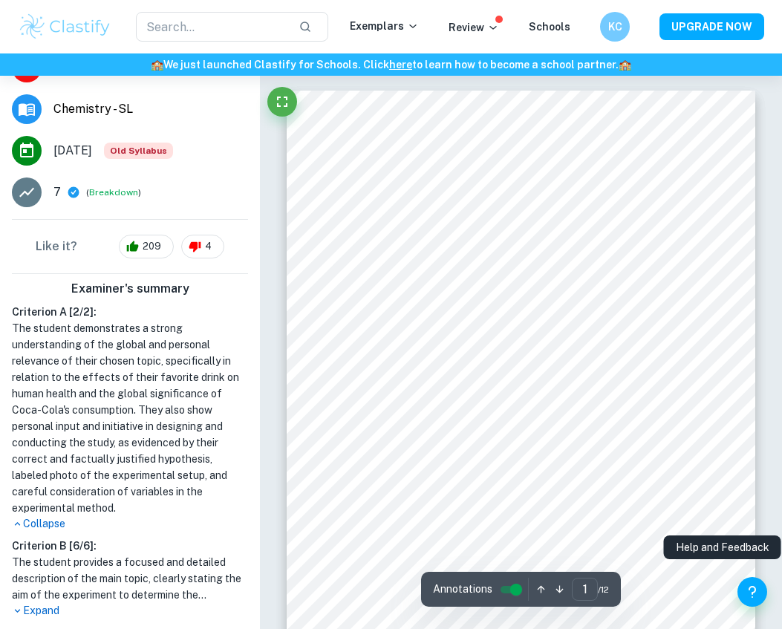
scroll to position [0, 0]
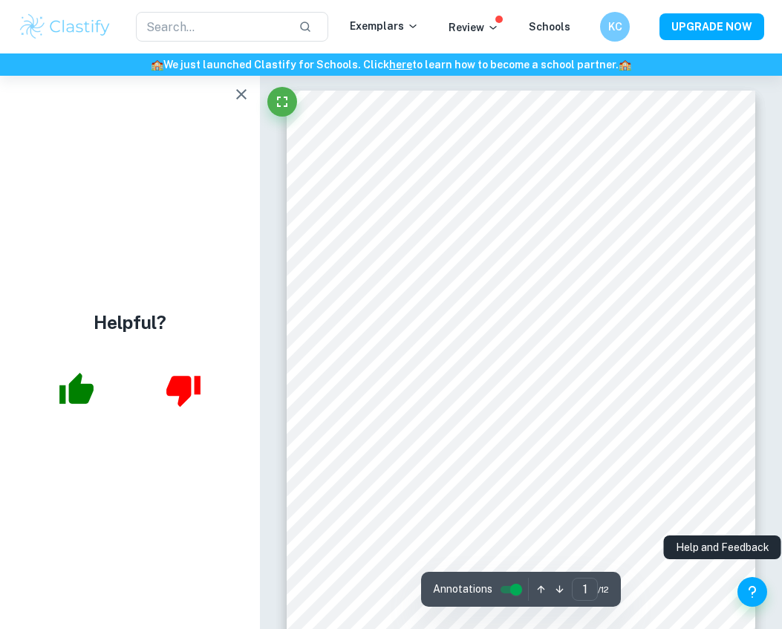
click at [230, 86] on button "button" at bounding box center [241, 94] width 30 height 30
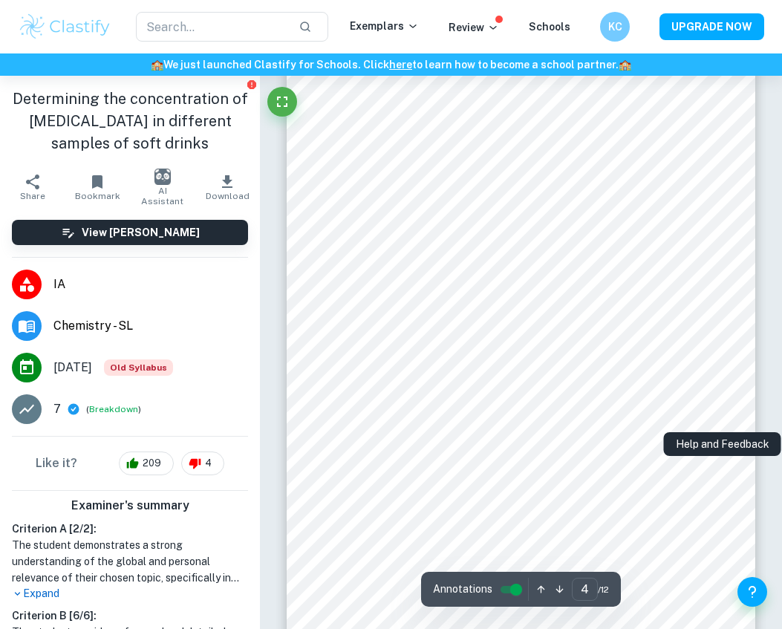
scroll to position [2040, 0]
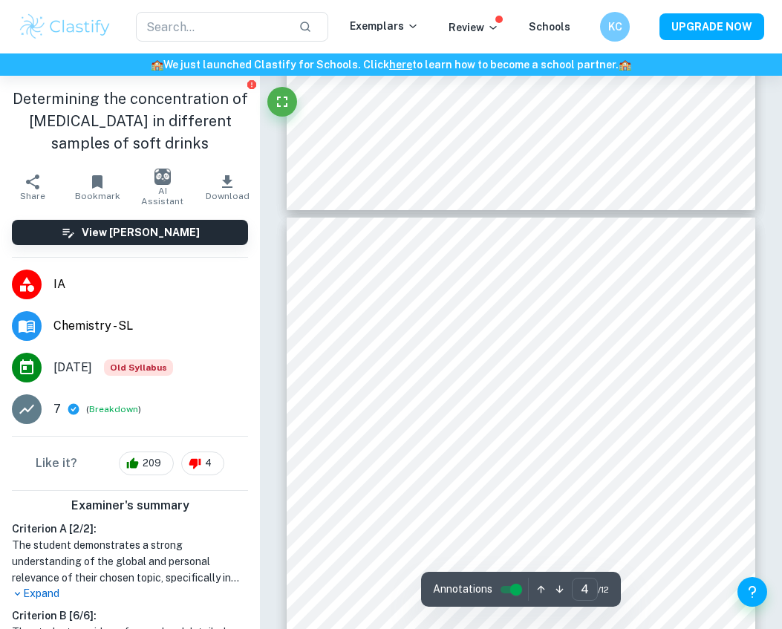
type input "3"
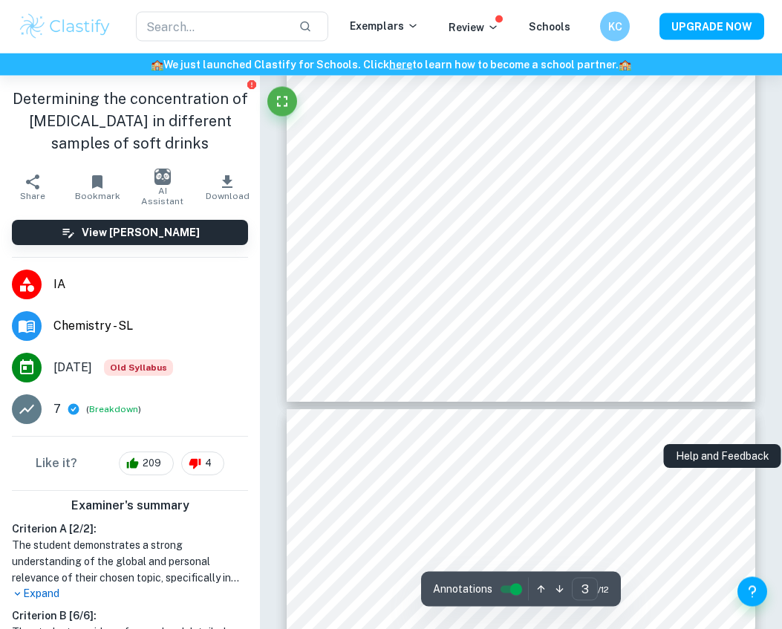
scroll to position [0, 0]
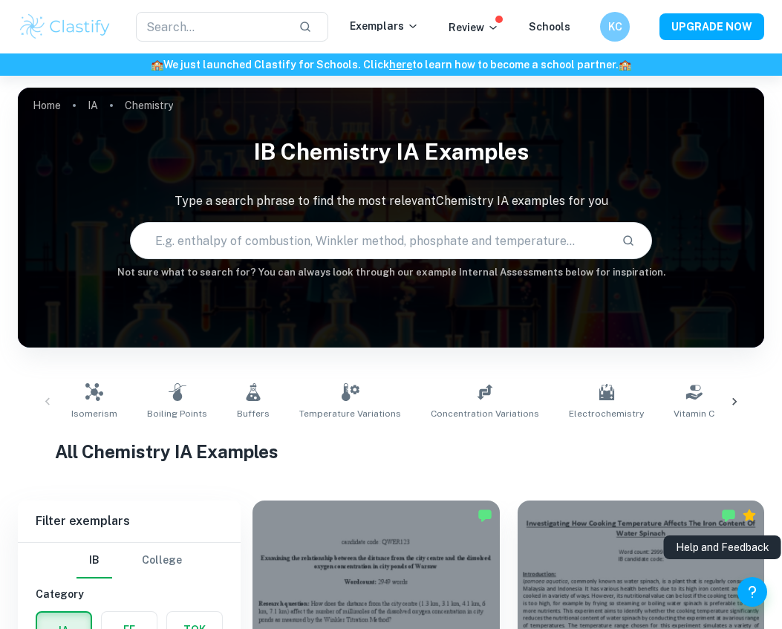
click at [543, 237] on input "text" at bounding box center [371, 241] width 480 height 42
type input "s"
type input "Assay"
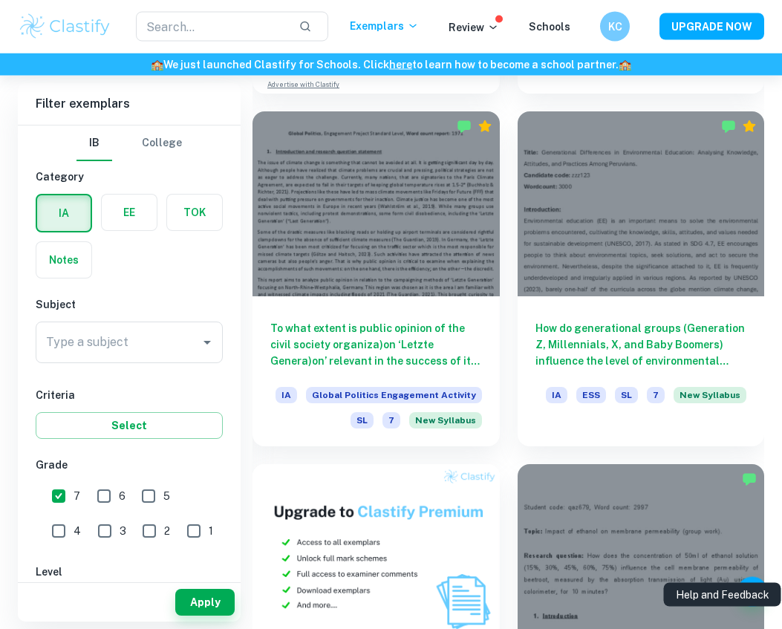
scroll to position [1063, 0]
click at [454, 345] on h6 "To what extent is public opinion of the civil society organiza)on ‘Letzte Gener…" at bounding box center [376, 344] width 212 height 49
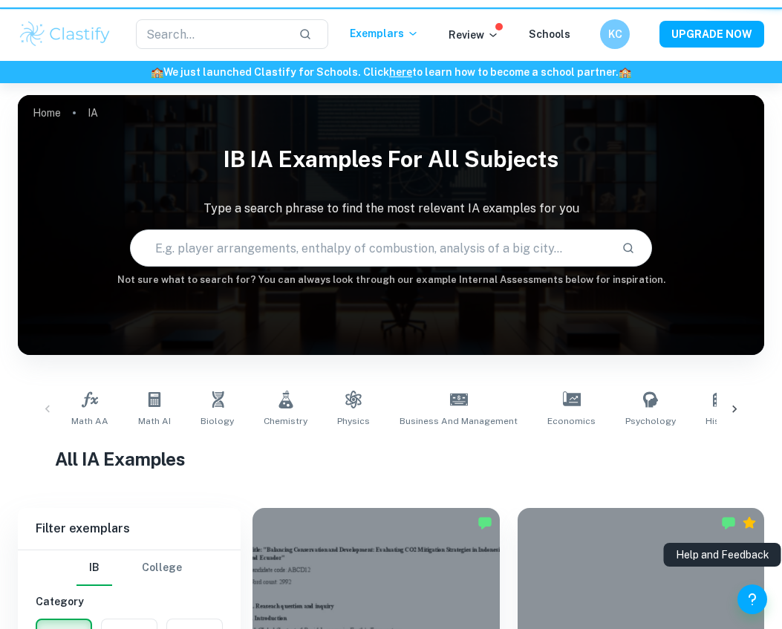
scroll to position [1110, 0]
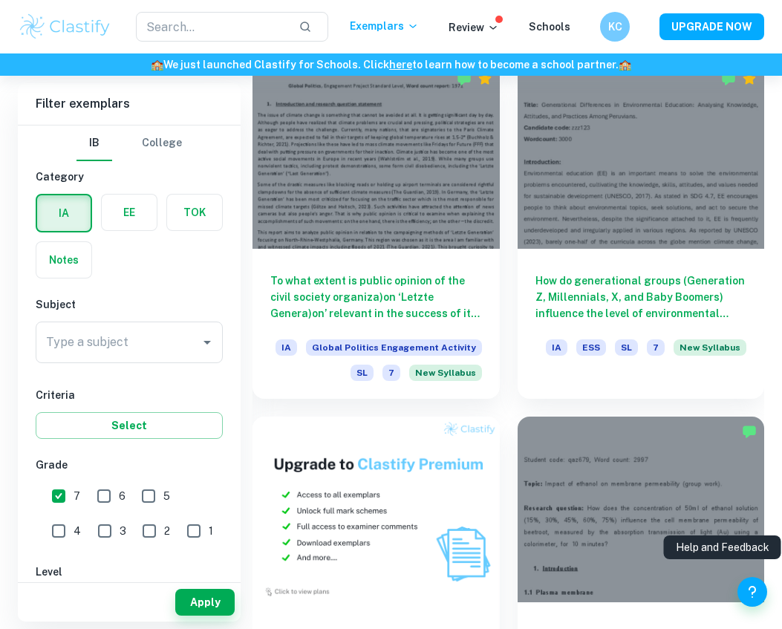
click at [163, 339] on input "Type a subject" at bounding box center [117, 342] width 151 height 28
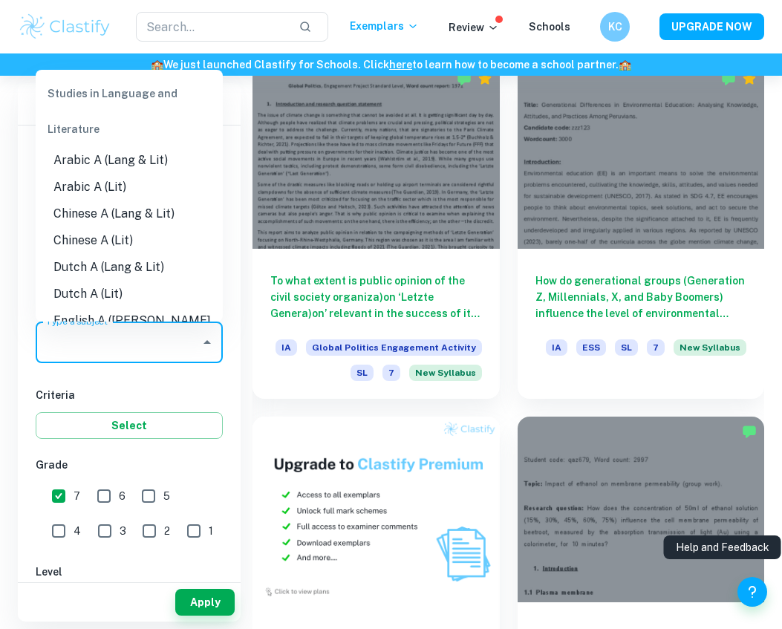
click at [163, 200] on li "Chinese A (Lang & Lit)" at bounding box center [129, 213] width 187 height 27
type input "Chinese A (Lang & Lit)"
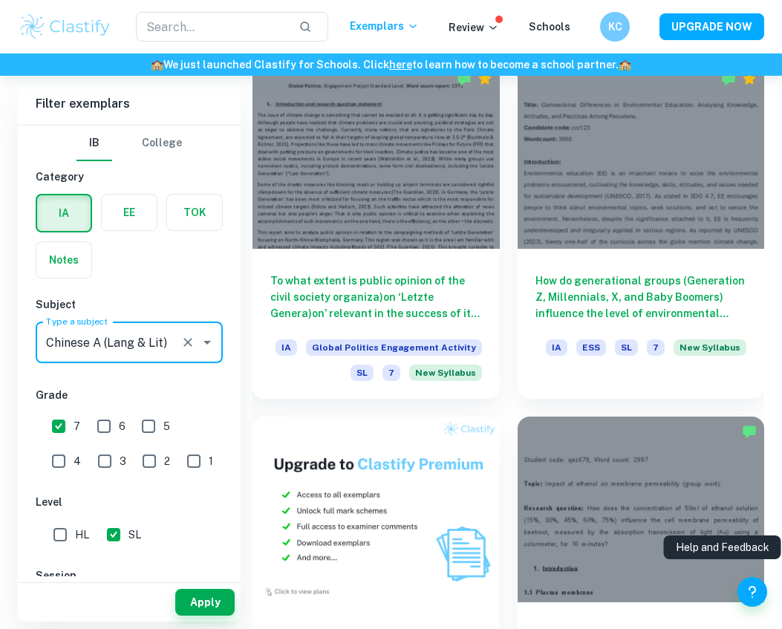
click at [173, 333] on input "Chinese A (Lang & Lit)" at bounding box center [108, 342] width 132 height 28
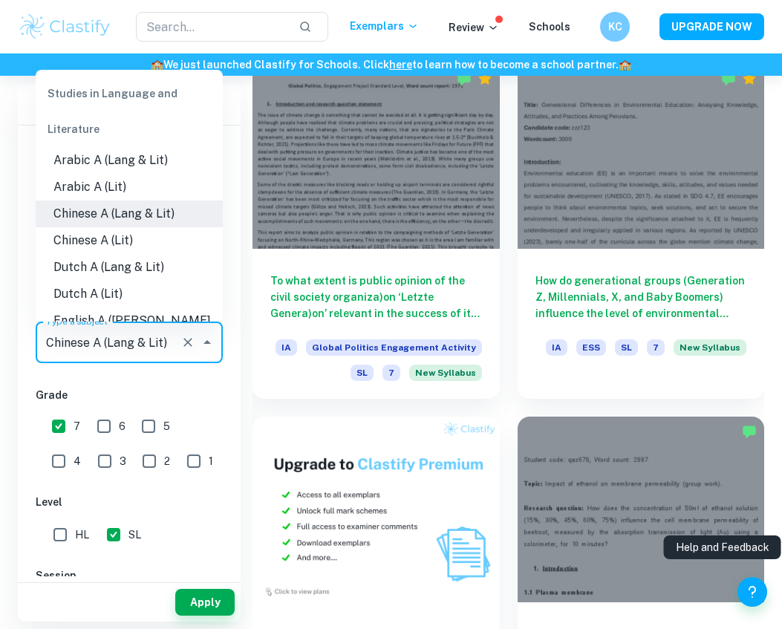
click at [209, 333] on button "Close" at bounding box center [207, 342] width 21 height 21
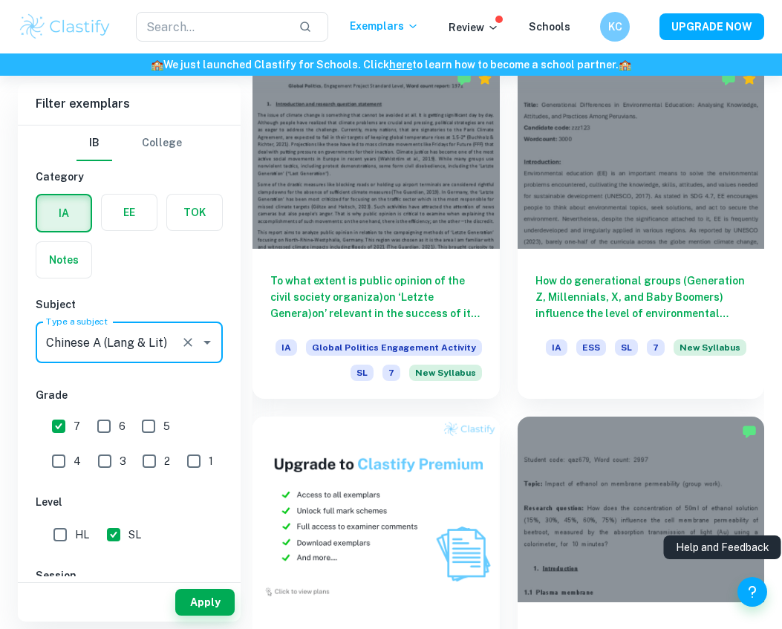
click at [183, 342] on icon "Clear" at bounding box center [187, 342] width 15 height 15
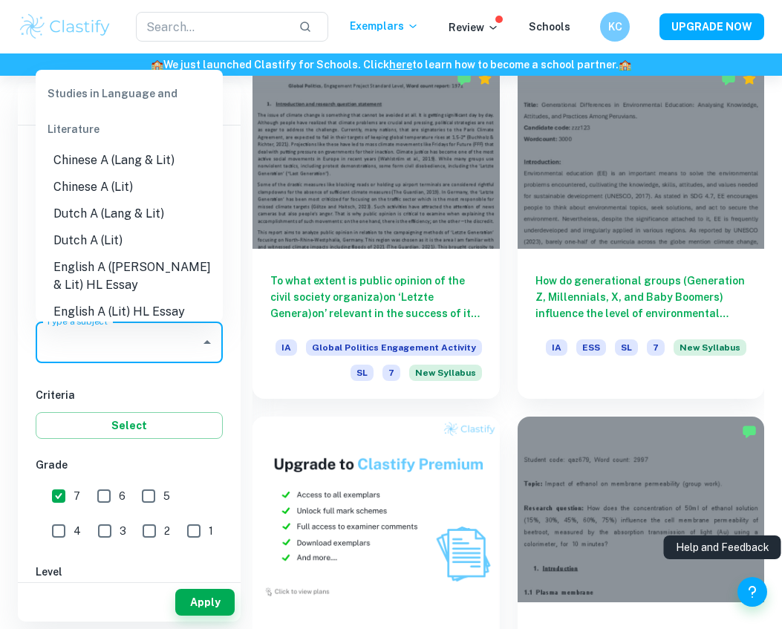
type input "h"
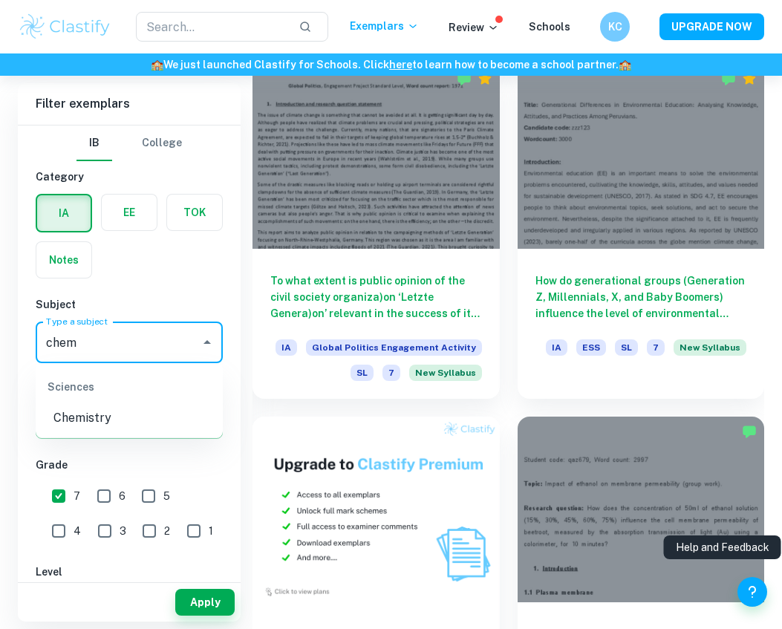
click at [79, 425] on li "Chemistry" at bounding box center [129, 418] width 187 height 27
type input "Chemistry"
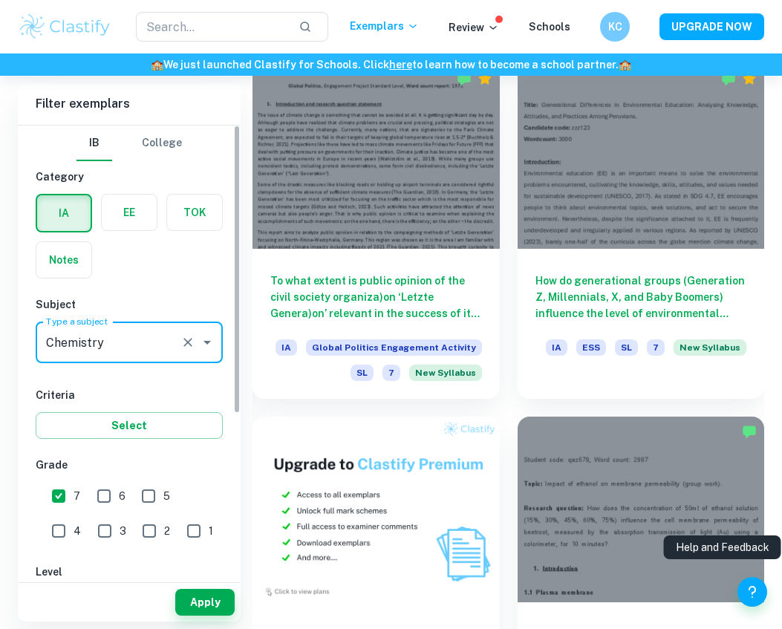
scroll to position [0, 0]
click at [174, 379] on div "IB College Category IA EE TOK Notes Subject Type a subject Chemistry Type a sub…" at bounding box center [129, 554] width 223 height 858
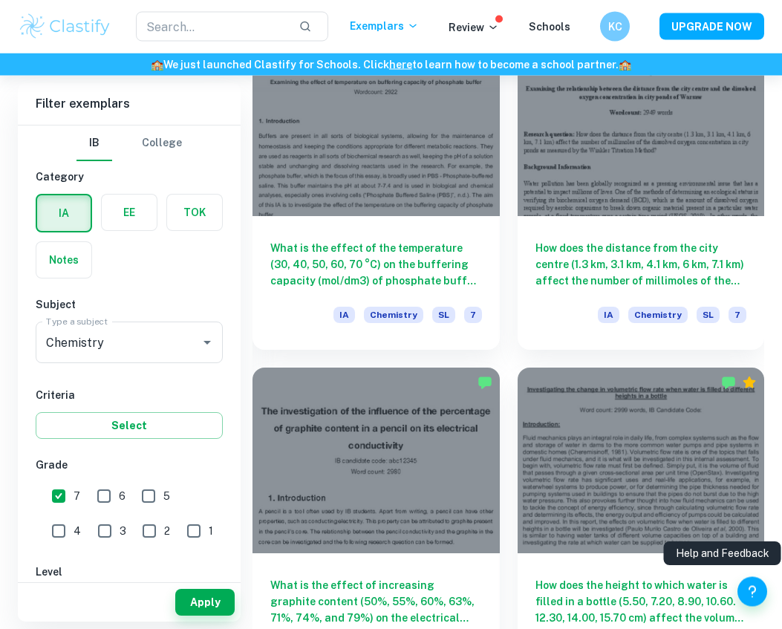
scroll to position [2205, 0]
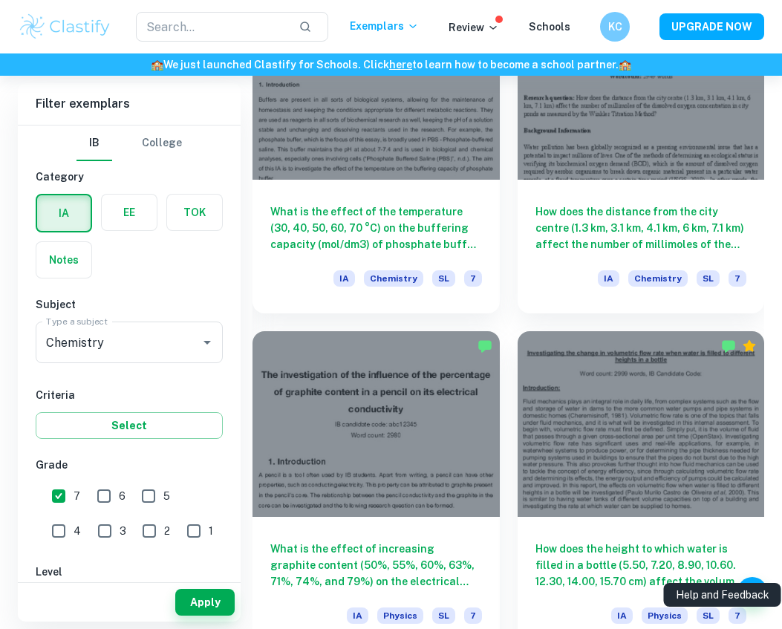
click at [217, 616] on button "Apply" at bounding box center [204, 602] width 59 height 27
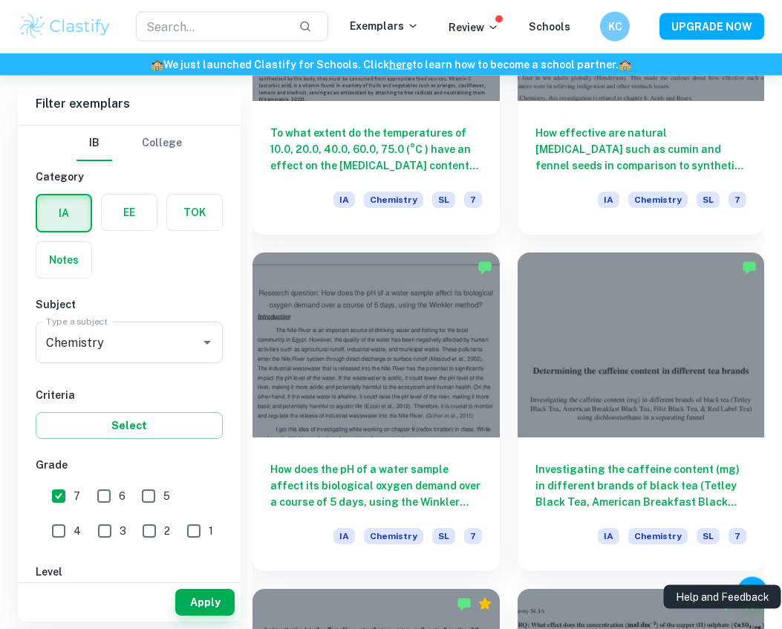
scroll to position [1934, 0]
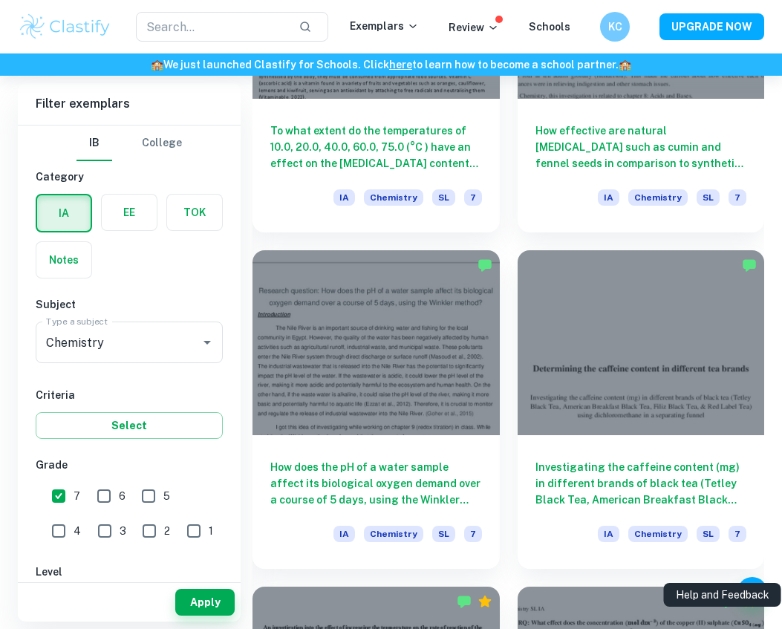
click at [662, 399] on div at bounding box center [641, 342] width 247 height 185
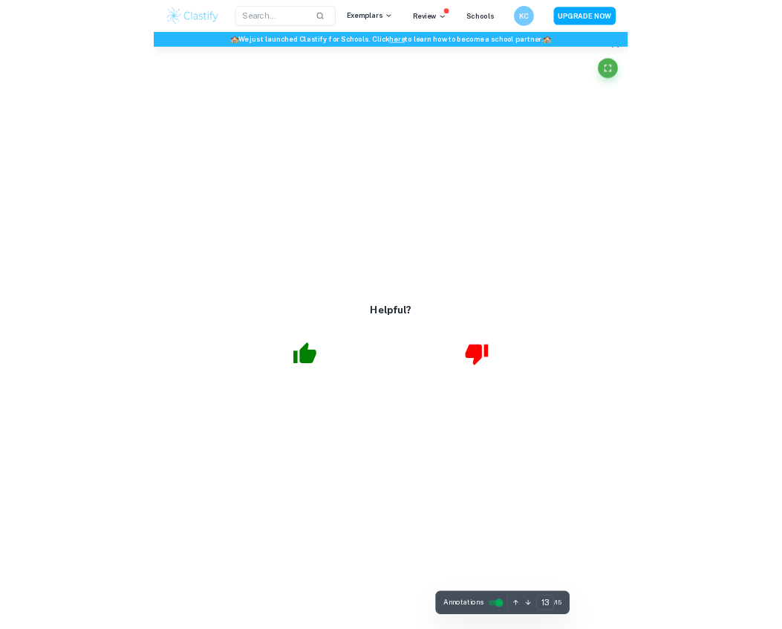
scroll to position [7874, 0]
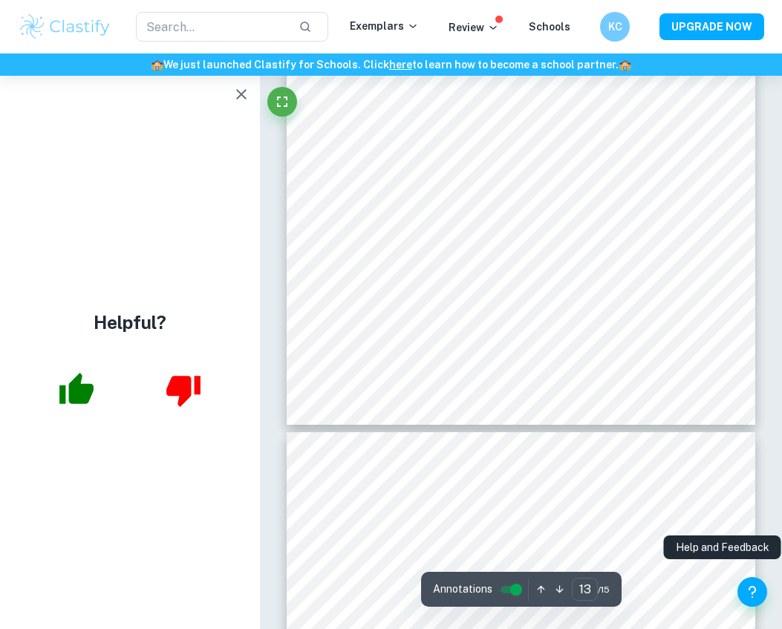
type input "9"
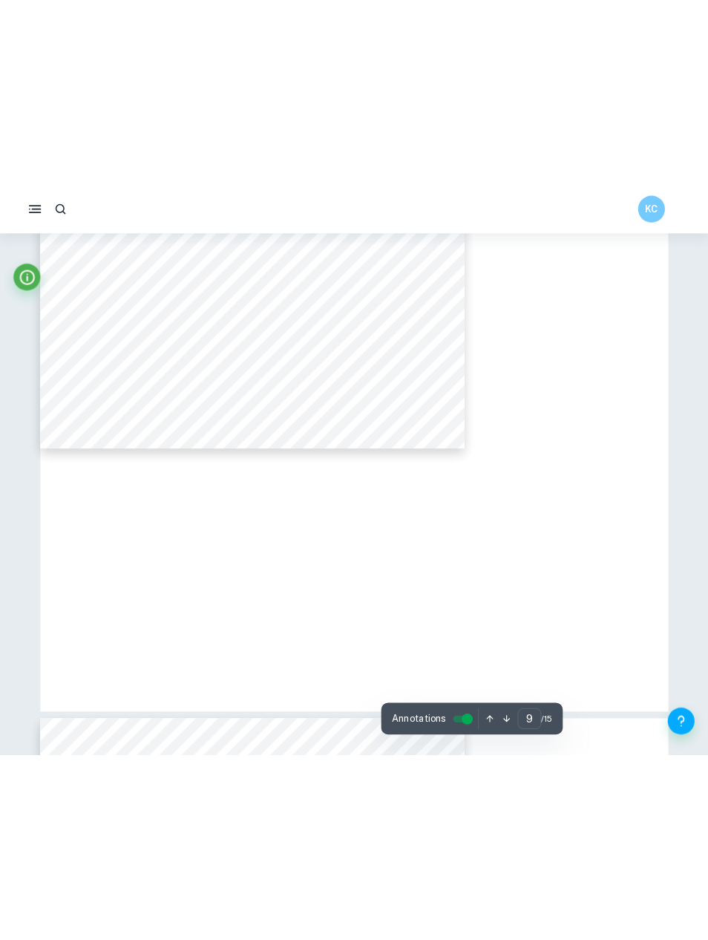
scroll to position [7695, 0]
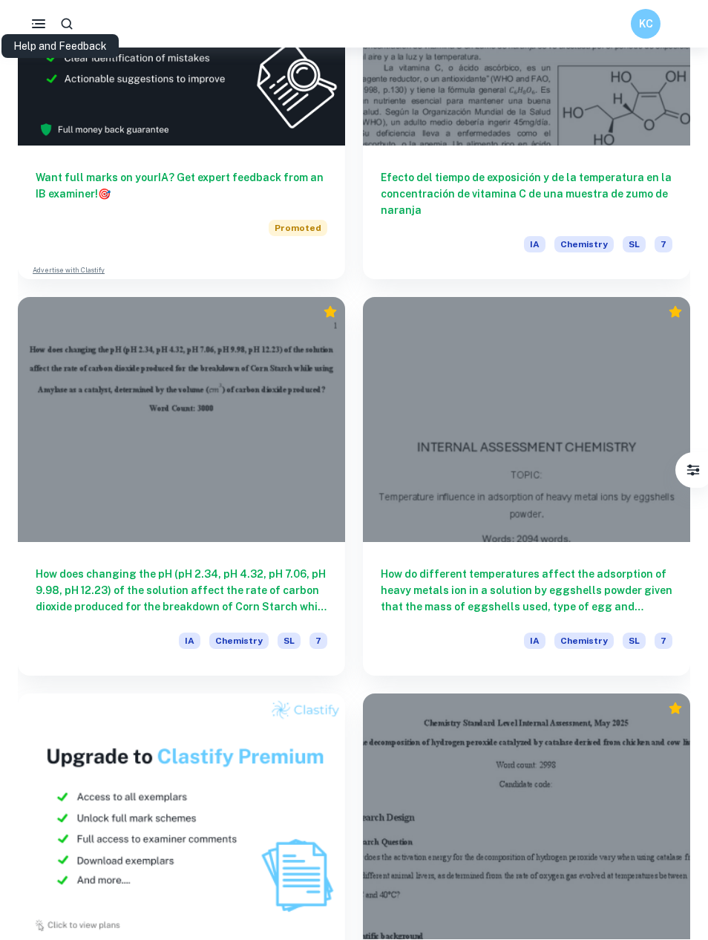
scroll to position [10435, 0]
